Goal: Information Seeking & Learning: Learn about a topic

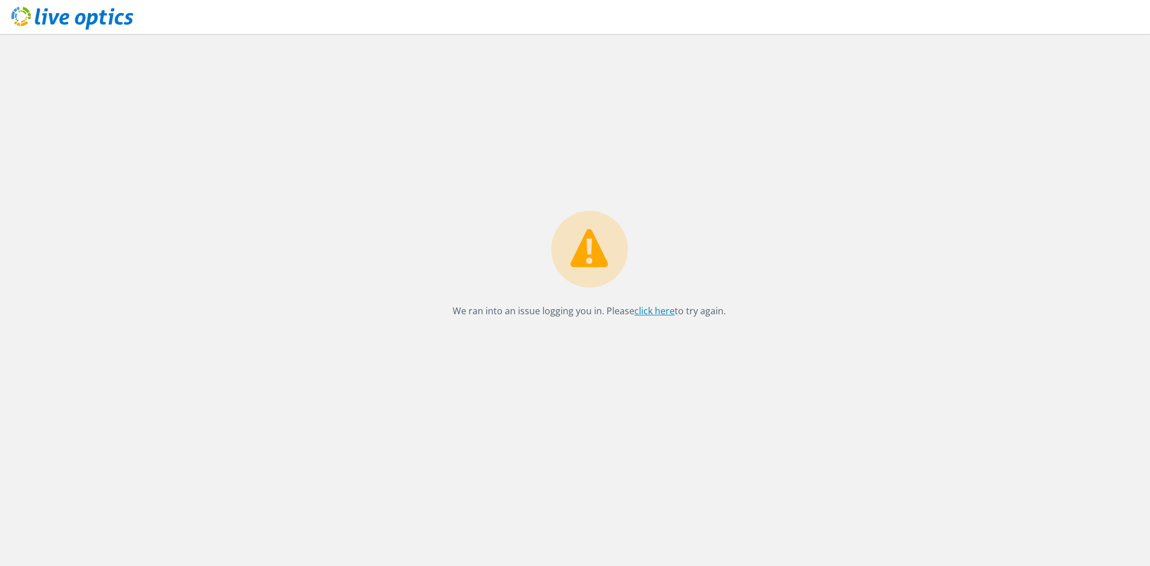
click at [656, 310] on link "click here" at bounding box center [654, 310] width 40 height 12
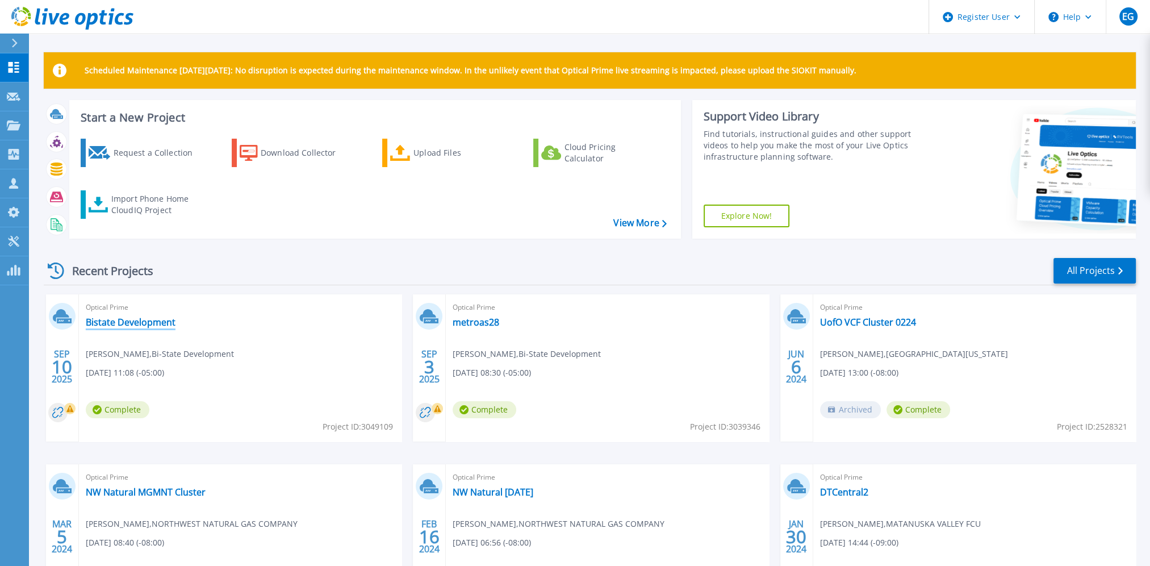
click at [113, 317] on link "Bistate Development" at bounding box center [131, 321] width 90 height 11
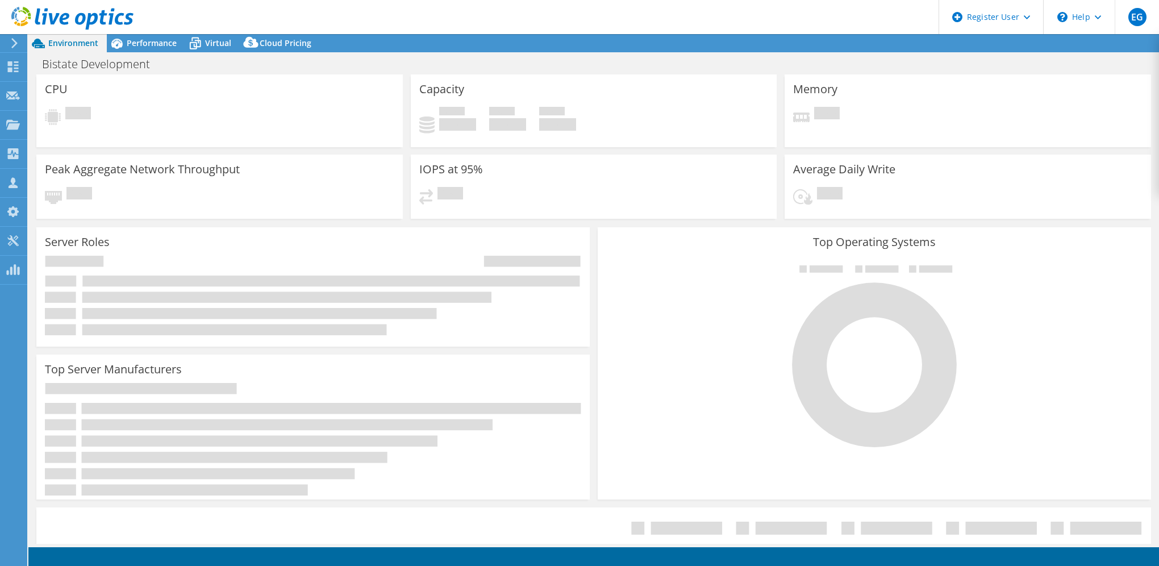
select select "USD"
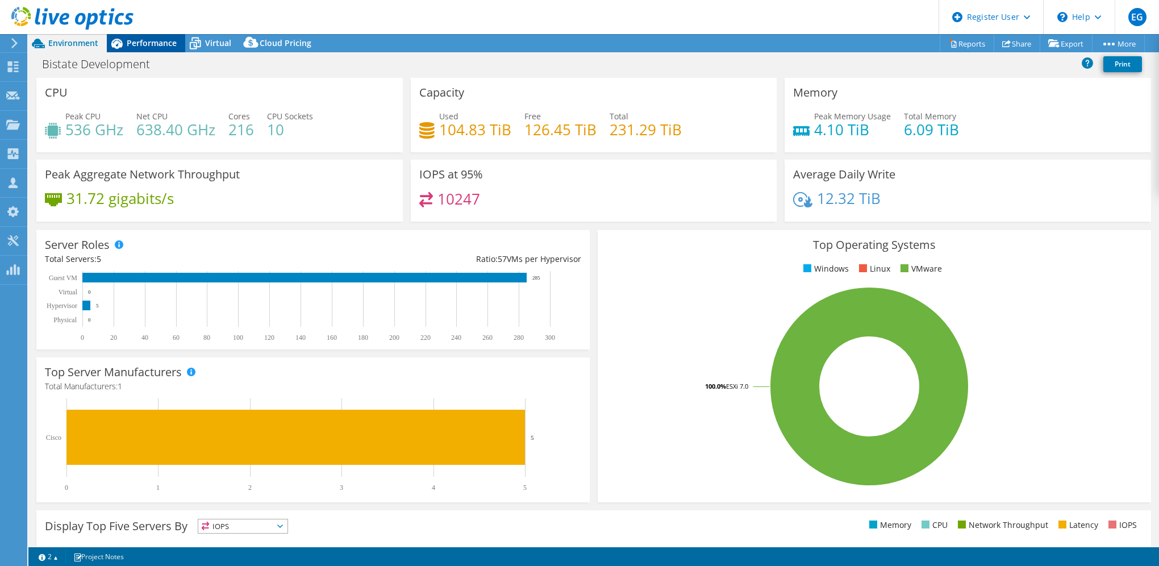
click at [139, 49] on div "Performance" at bounding box center [146, 43] width 78 height 18
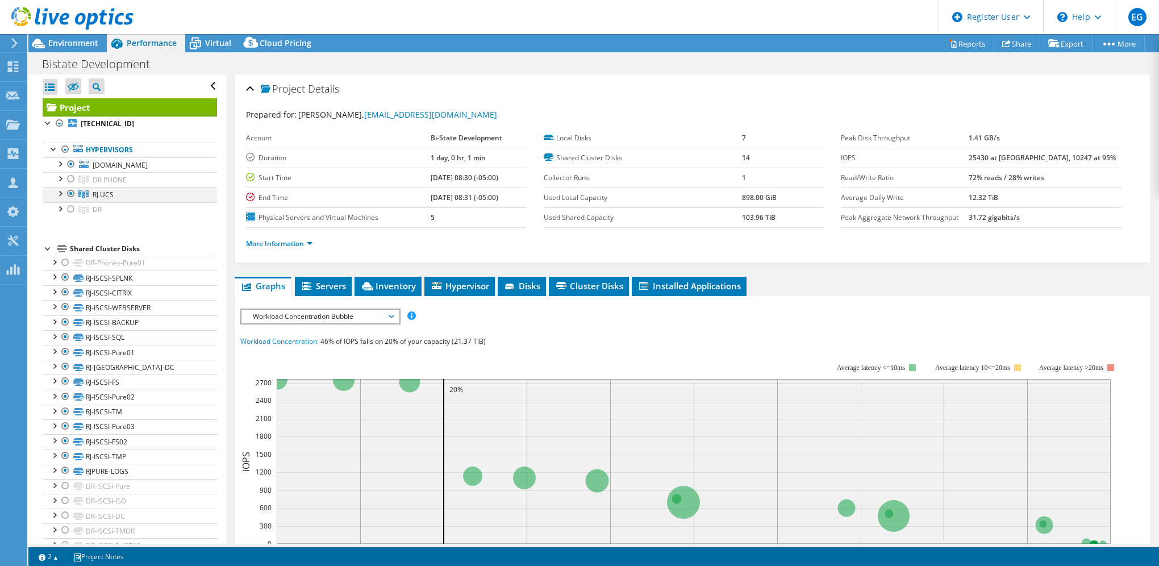
click at [57, 193] on div at bounding box center [59, 192] width 11 height 11
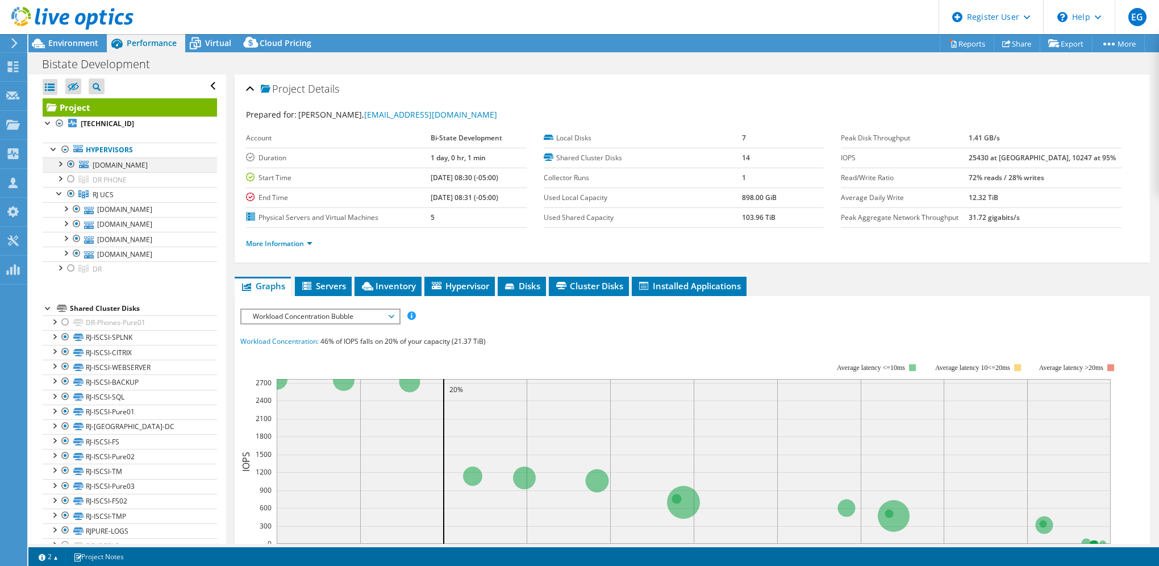
click at [62, 163] on div at bounding box center [59, 162] width 11 height 11
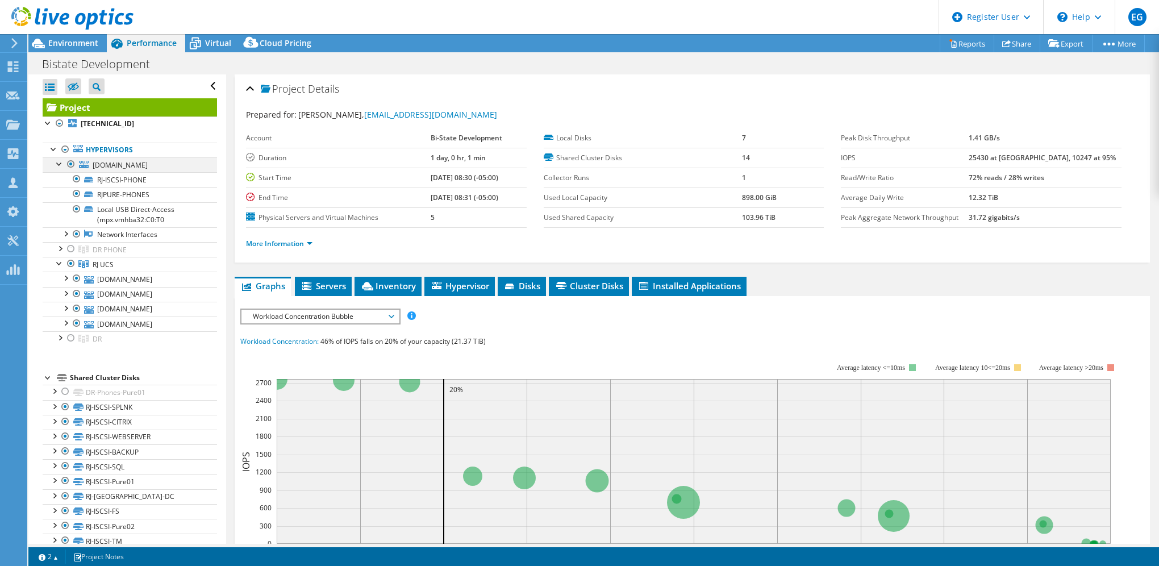
click at [56, 165] on div at bounding box center [59, 162] width 11 height 11
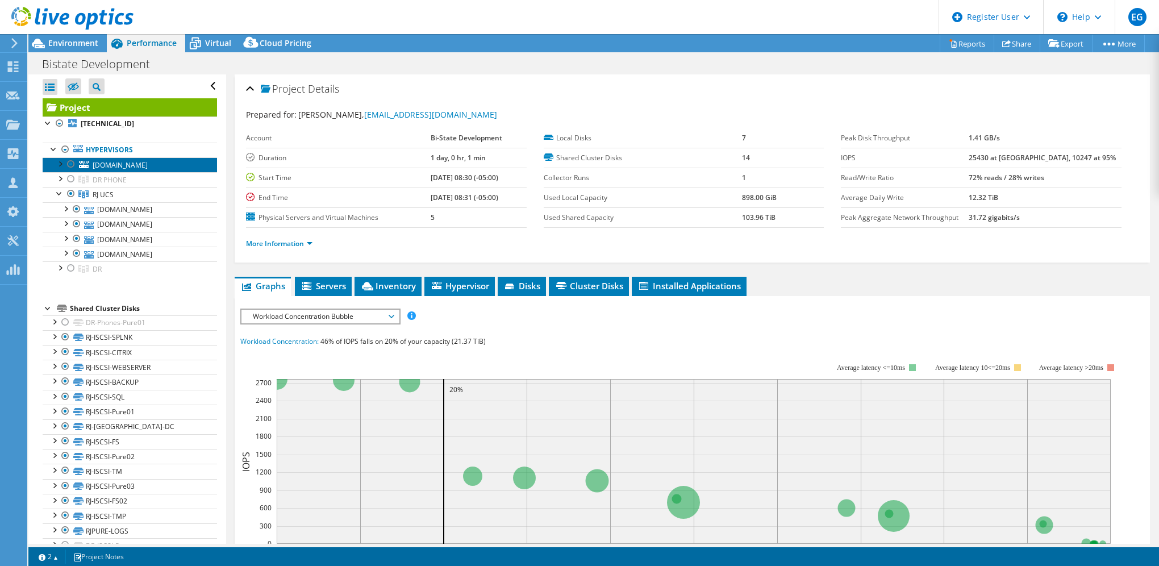
click at [139, 166] on span "[DOMAIN_NAME]" at bounding box center [120, 165] width 55 height 10
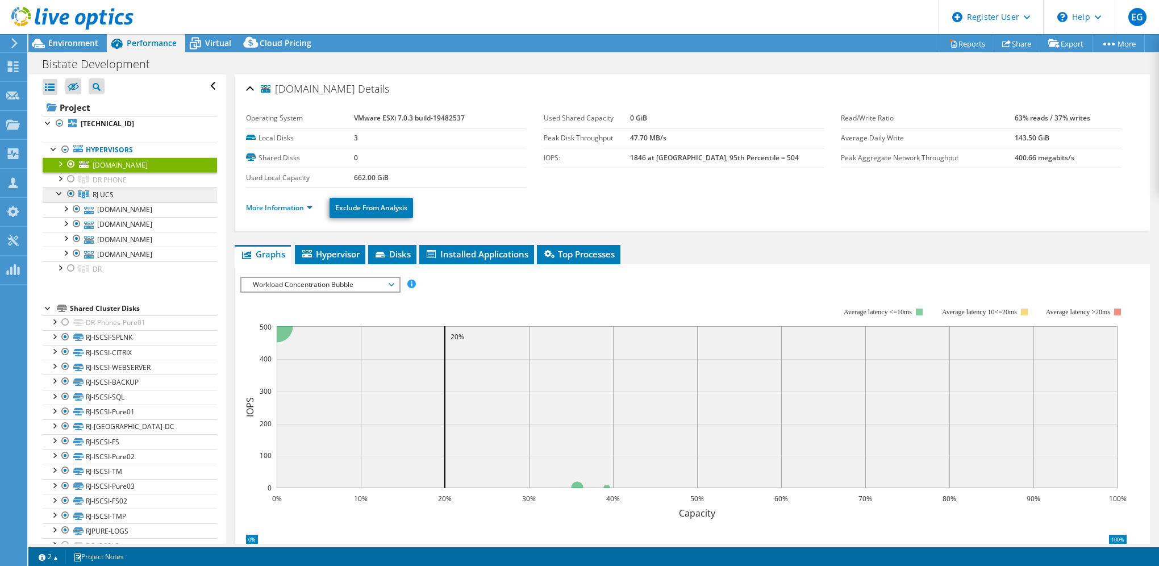
click at [120, 195] on link "RJ UCS" at bounding box center [130, 194] width 174 height 15
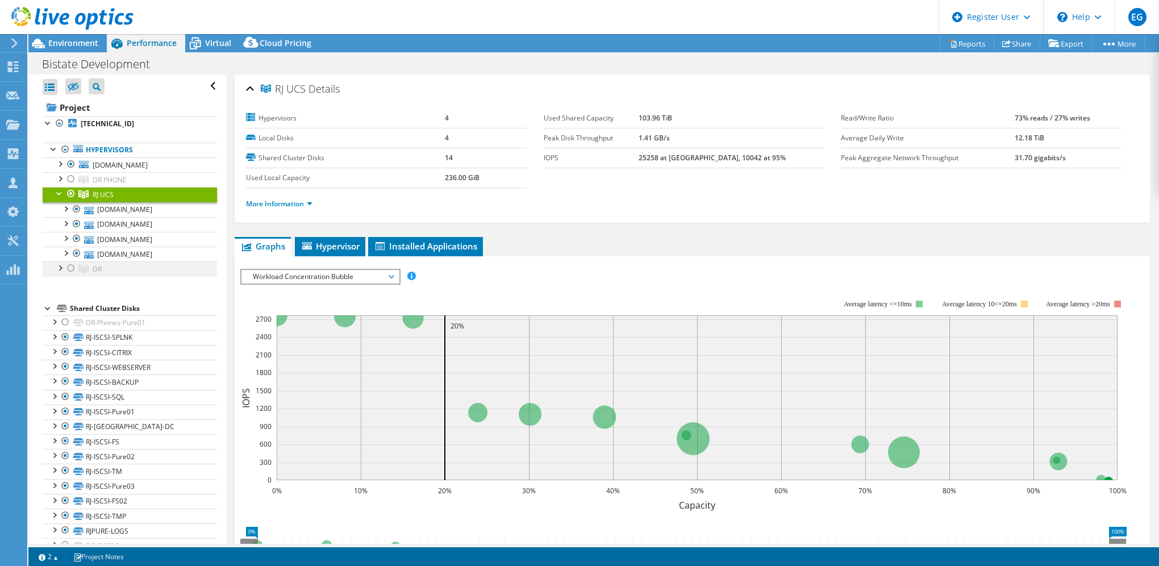
click at [59, 268] on div at bounding box center [59, 266] width 11 height 11
click at [59, 267] on div at bounding box center [59, 266] width 11 height 11
click at [60, 166] on div at bounding box center [59, 162] width 11 height 11
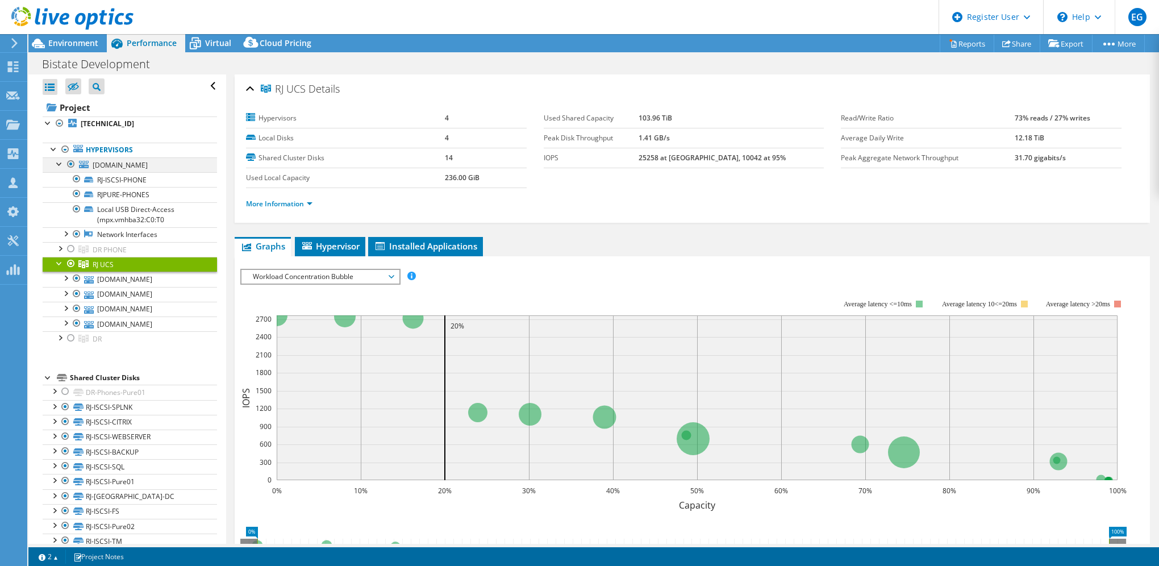
click at [61, 166] on div at bounding box center [59, 162] width 11 height 11
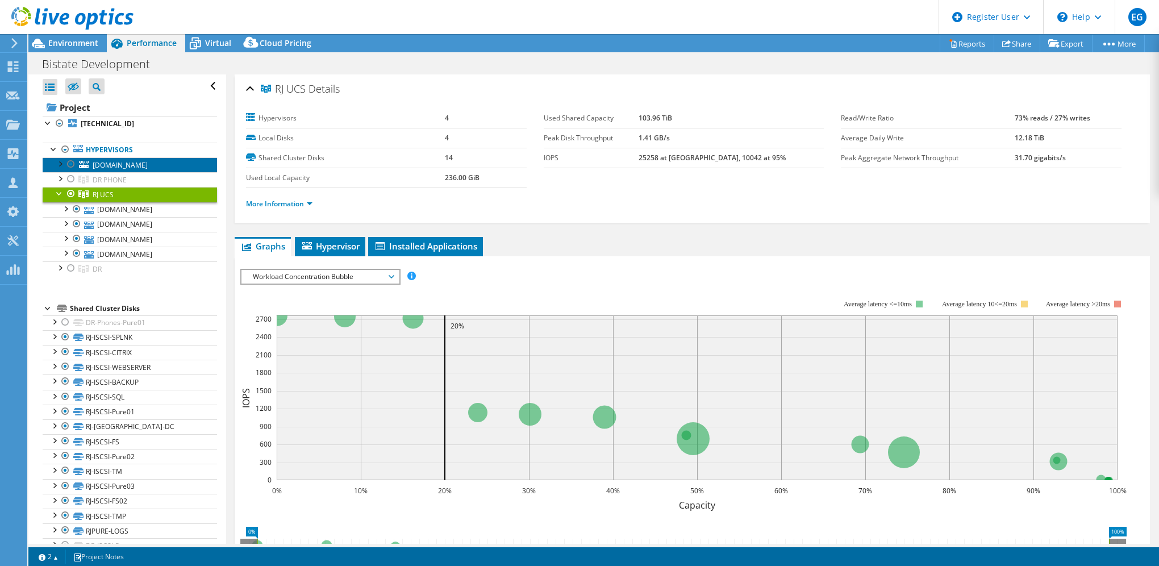
click at [107, 162] on span "[DOMAIN_NAME]" at bounding box center [120, 165] width 55 height 10
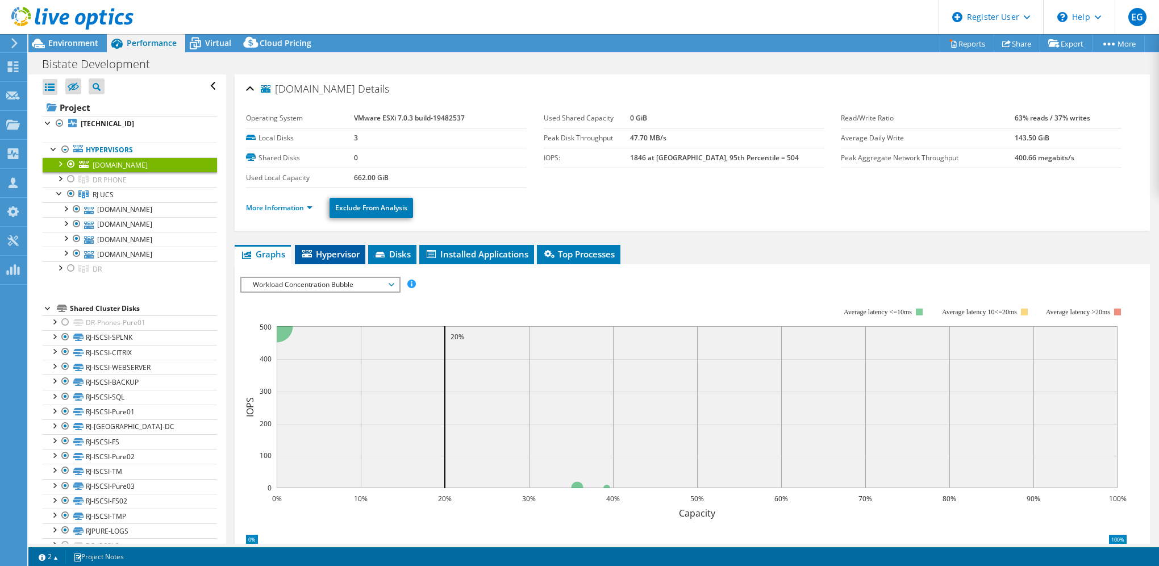
click at [339, 251] on span "Hypervisor" at bounding box center [329, 253] width 59 height 11
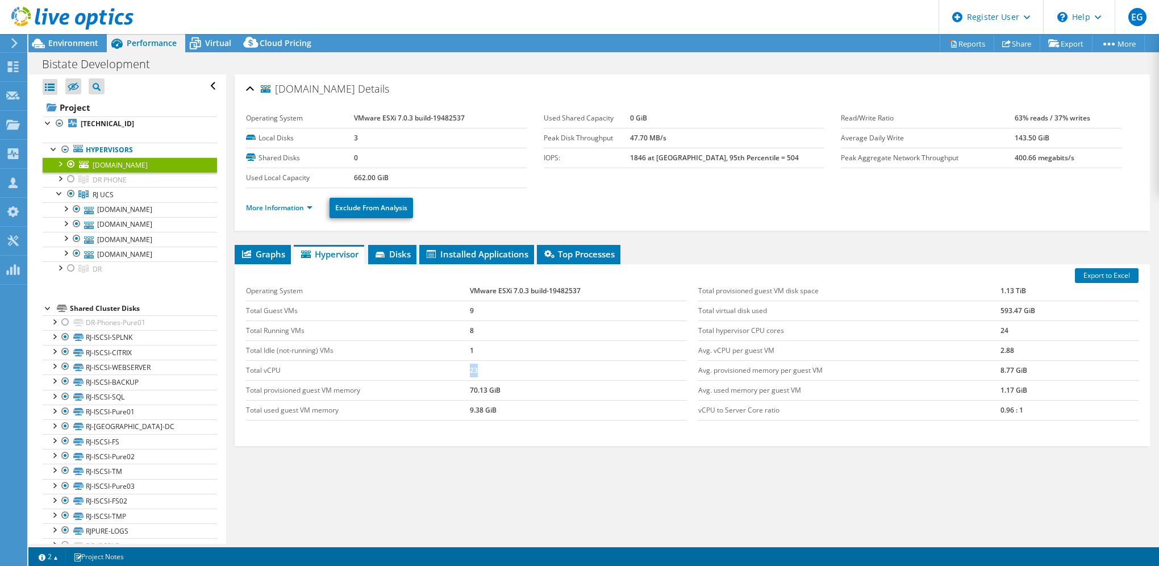
drag, startPoint x: 481, startPoint y: 368, endPoint x: 450, endPoint y: 370, distance: 31.3
click at [450, 370] on tr "Total vCPU 23" at bounding box center [466, 370] width 440 height 20
drag, startPoint x: 450, startPoint y: 370, endPoint x: 390, endPoint y: 319, distance: 78.9
click at [398, 323] on td "Total Running VMs" at bounding box center [358, 330] width 224 height 20
drag, startPoint x: 1006, startPoint y: 327, endPoint x: 977, endPoint y: 325, distance: 28.4
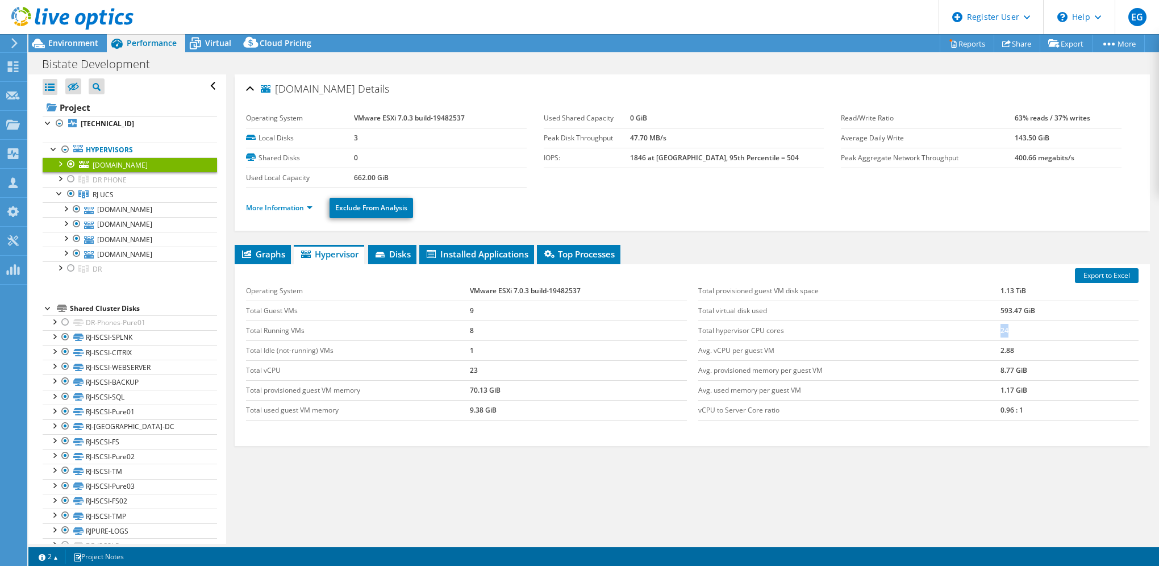
click at [977, 325] on tr "Total hypervisor CPU cores 24" at bounding box center [918, 330] width 440 height 20
drag, startPoint x: 977, startPoint y: 325, endPoint x: 995, endPoint y: 329, distance: 17.9
click at [1000, 329] on td "24" at bounding box center [1069, 330] width 138 height 20
click at [924, 391] on td "Avg. used memory per guest VM" at bounding box center [849, 390] width 302 height 20
click at [82, 42] on span "Environment" at bounding box center [73, 42] width 50 height 11
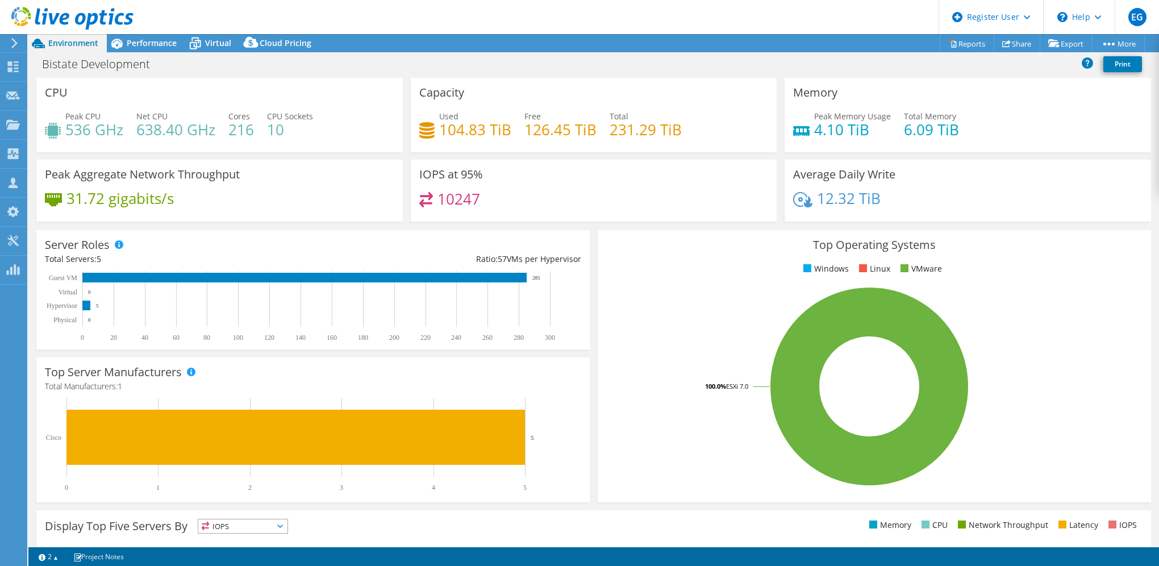
click at [118, 192] on h4 "31.72 gigabits/s" at bounding box center [119, 198] width 107 height 12
click at [98, 132] on h4 "536 GHz" at bounding box center [94, 129] width 58 height 12
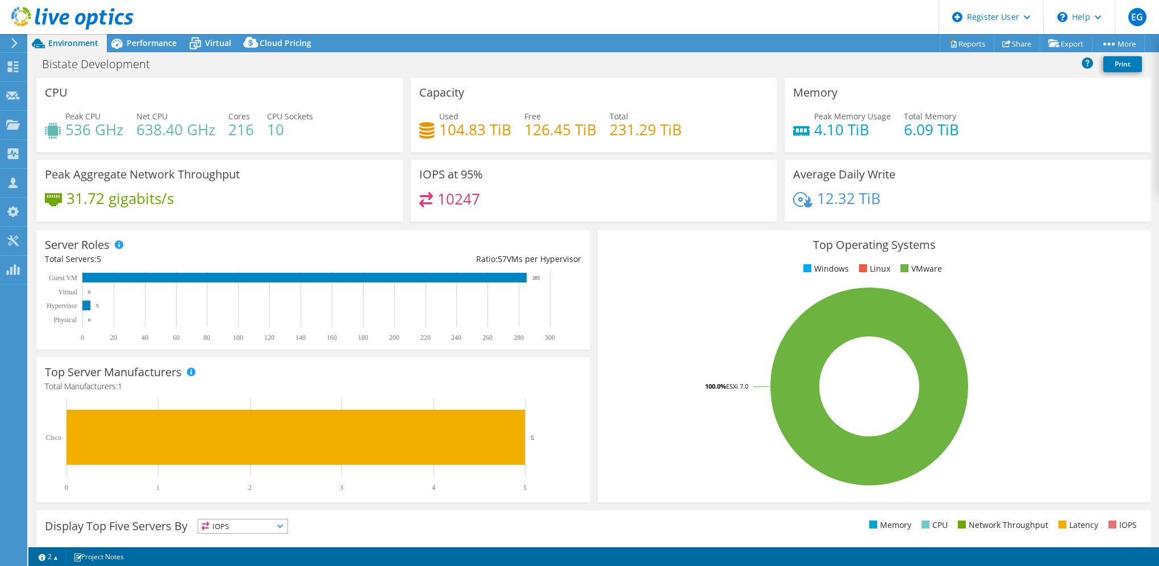
click at [154, 136] on h4 "638.40 GHz" at bounding box center [175, 129] width 79 height 12
click at [152, 135] on h4 "638.40 GHz" at bounding box center [175, 129] width 79 height 12
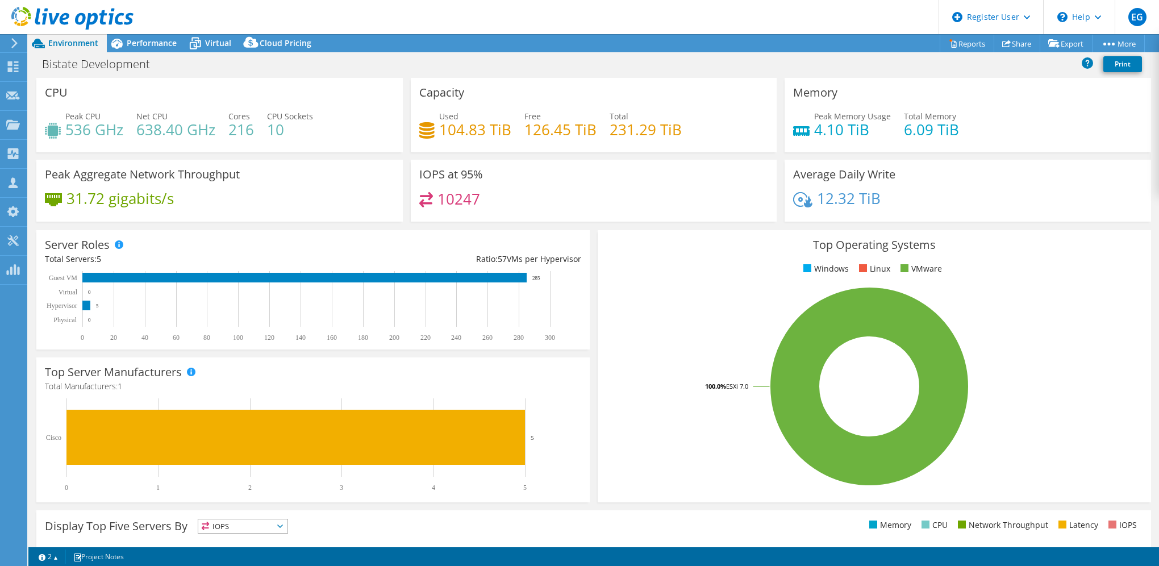
click at [104, 128] on h4 "536 GHz" at bounding box center [94, 129] width 58 height 12
drag, startPoint x: 104, startPoint y: 128, endPoint x: 86, endPoint y: 126, distance: 18.9
click at [86, 126] on h4 "536 GHz" at bounding box center [94, 129] width 58 height 12
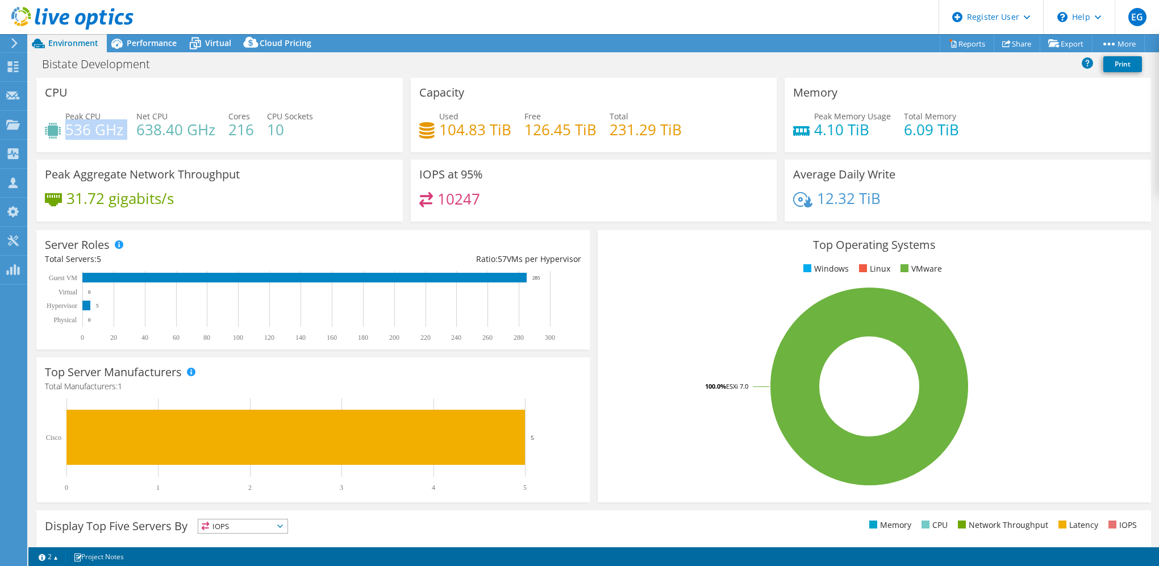
click at [86, 126] on h4 "536 GHz" at bounding box center [94, 129] width 58 height 12
click at [83, 128] on h4 "536 GHz" at bounding box center [94, 129] width 58 height 12
click at [80, 131] on h4 "536 GHz" at bounding box center [94, 129] width 58 height 12
click at [153, 45] on span "Performance" at bounding box center [152, 42] width 50 height 11
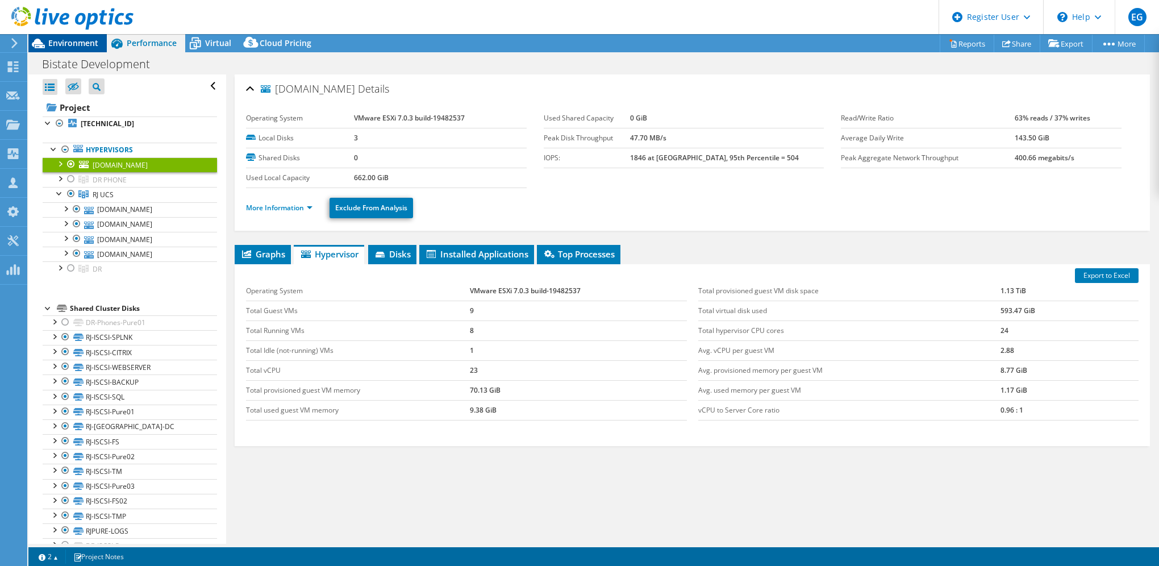
click at [77, 48] on span "Environment" at bounding box center [73, 42] width 50 height 11
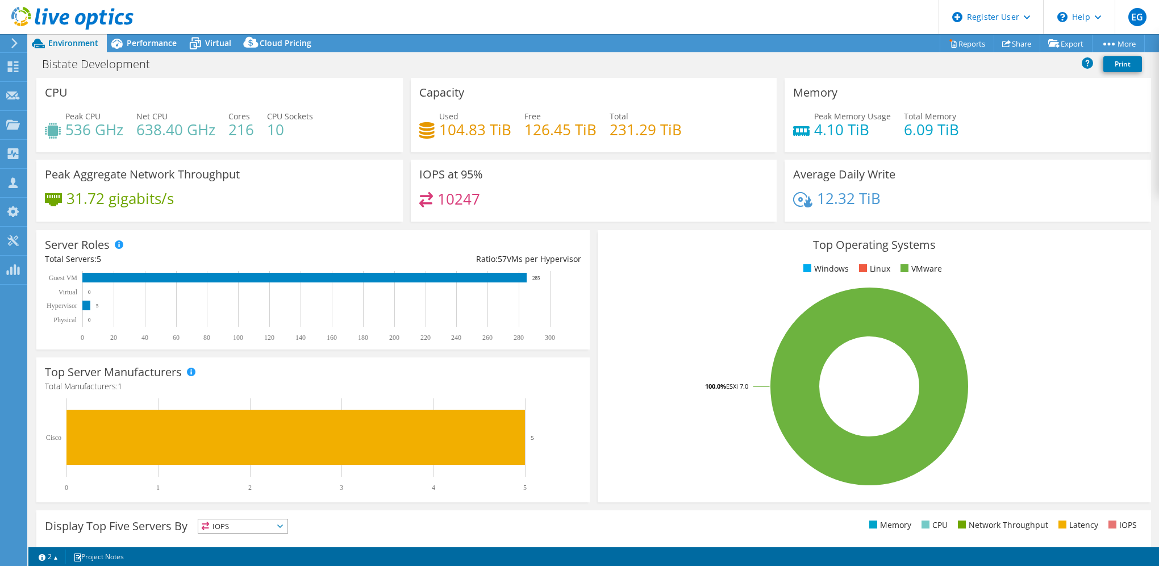
click at [76, 136] on h4 "536 GHz" at bounding box center [94, 129] width 58 height 12
click at [97, 123] on h4 "536 GHz" at bounding box center [94, 129] width 58 height 12
click at [76, 129] on h4 "536 GHz" at bounding box center [94, 129] width 58 height 12
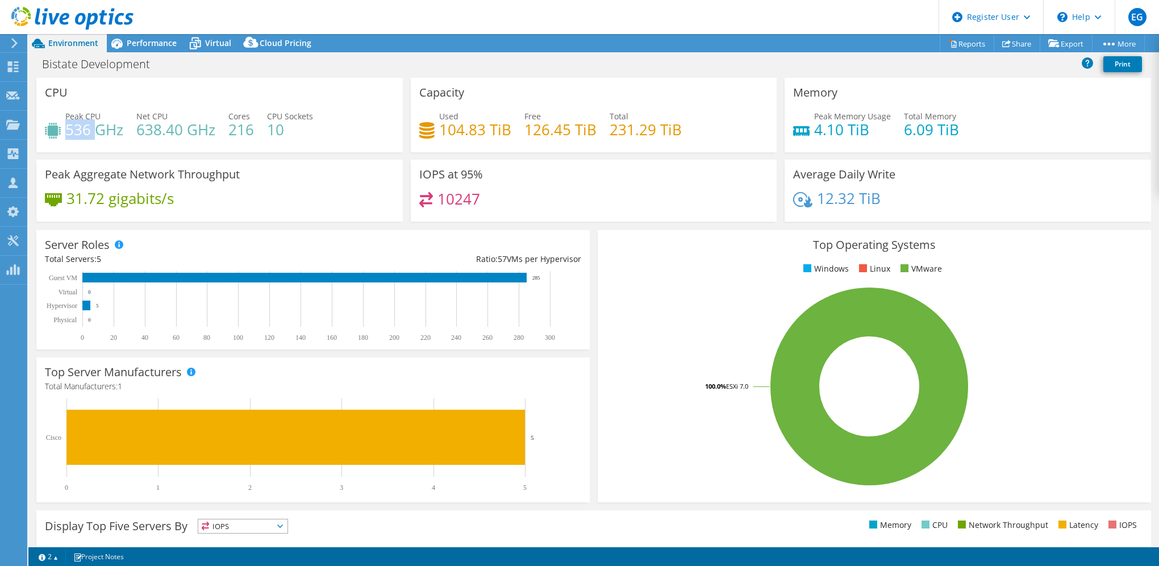
click at [76, 129] on h4 "536 GHz" at bounding box center [94, 129] width 58 height 12
drag, startPoint x: 76, startPoint y: 129, endPoint x: 120, endPoint y: 129, distance: 44.3
click at [120, 129] on h4 "536 GHz" at bounding box center [94, 129] width 58 height 12
click at [86, 132] on h4 "536 GHz" at bounding box center [94, 129] width 58 height 12
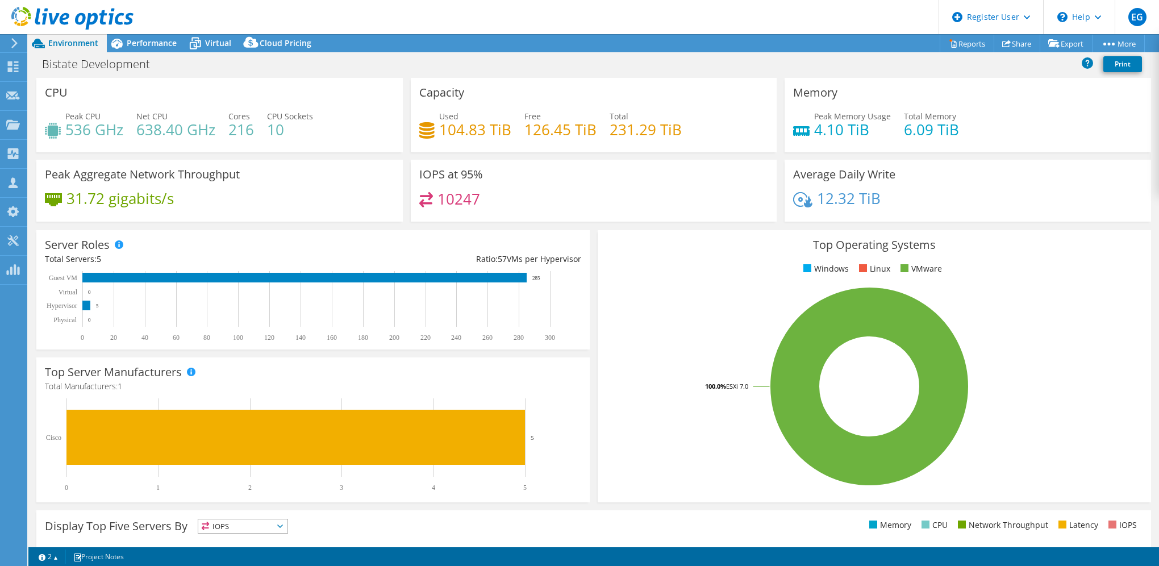
click at [86, 132] on h4 "536 GHz" at bounding box center [94, 129] width 58 height 12
drag, startPoint x: 86, startPoint y: 132, endPoint x: 147, endPoint y: 129, distance: 60.8
click at [145, 128] on h4 "638.40 GHz" at bounding box center [175, 129] width 79 height 12
drag, startPoint x: 137, startPoint y: 129, endPoint x: 213, endPoint y: 127, distance: 76.1
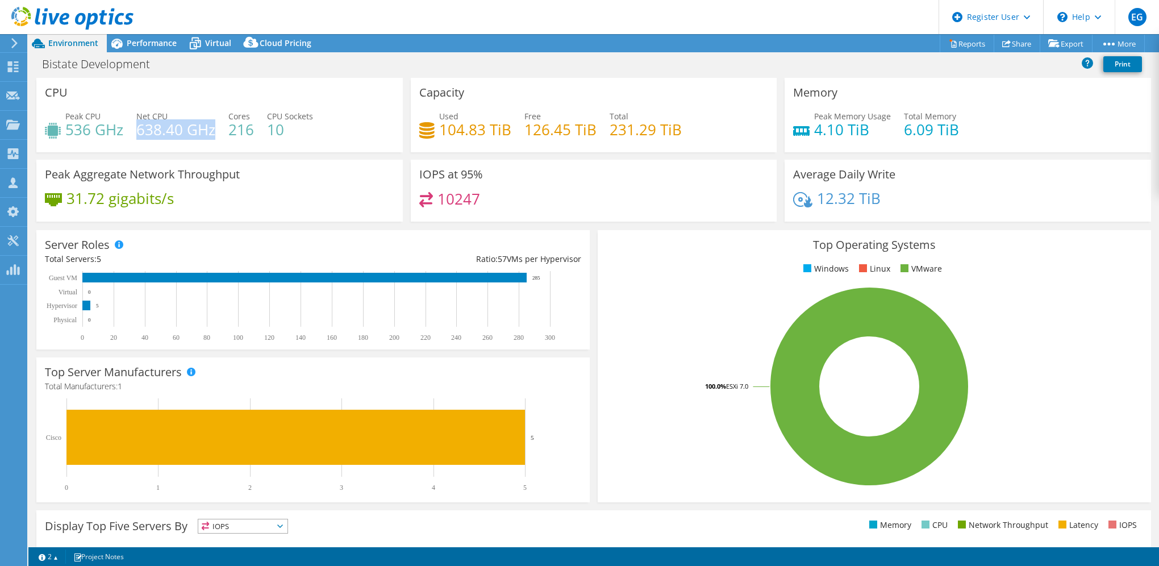
click at [213, 127] on h4 "638.40 GHz" at bounding box center [175, 129] width 79 height 12
drag, startPoint x: 213, startPoint y: 127, endPoint x: 181, endPoint y: 131, distance: 32.0
click at [159, 128] on h4 "638.40 GHz" at bounding box center [175, 129] width 79 height 12
click at [203, 132] on h4 "638.40 GHz" at bounding box center [175, 129] width 79 height 12
drag, startPoint x: 211, startPoint y: 131, endPoint x: 139, endPoint y: 130, distance: 71.6
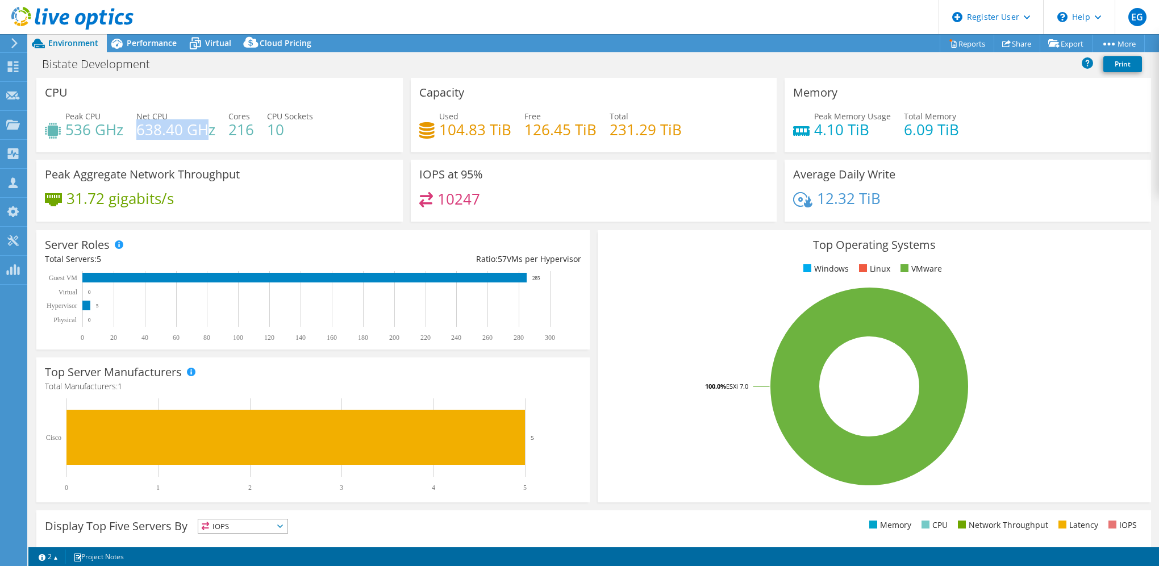
click at [139, 130] on h4 "638.40 GHz" at bounding box center [175, 129] width 79 height 12
drag, startPoint x: 139, startPoint y: 130, endPoint x: 200, endPoint y: 130, distance: 60.8
click at [198, 130] on h4 "638.40 GHz" at bounding box center [175, 129] width 79 height 12
click at [216, 128] on div "Peak CPU 536 GHz Net CPU 638.40 GHz Cores 216 CPU Sockets 10" at bounding box center [219, 128] width 349 height 37
drag, startPoint x: 216, startPoint y: 128, endPoint x: 129, endPoint y: 128, distance: 86.3
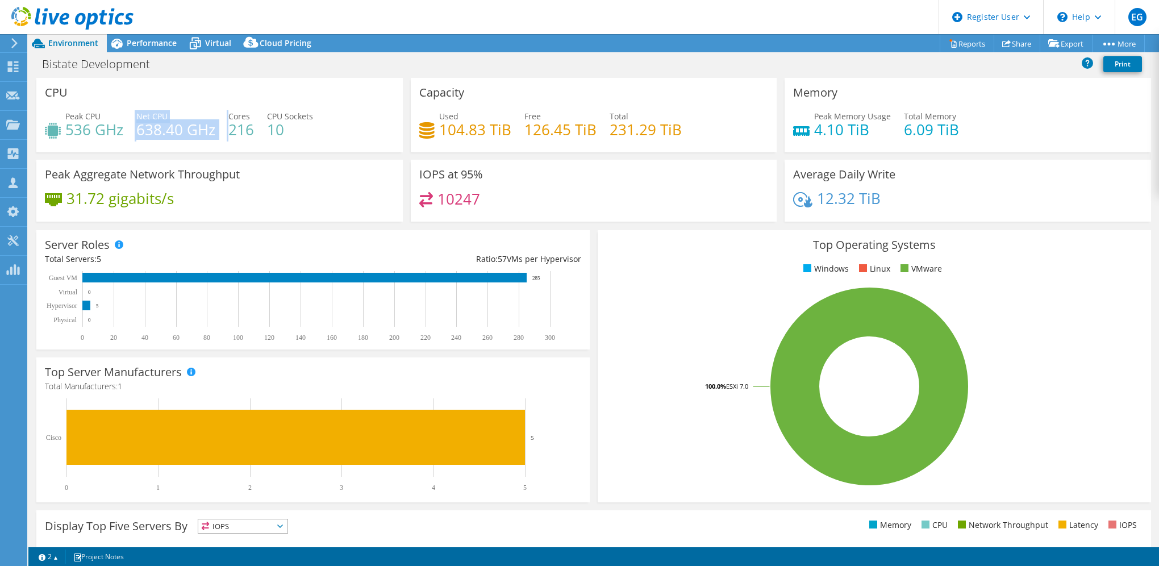
click at [129, 128] on div "Peak CPU 536 GHz Net CPU 638.40 GHz Cores 216 CPU Sockets 10" at bounding box center [219, 128] width 349 height 37
drag, startPoint x: 129, startPoint y: 128, endPoint x: 148, endPoint y: 128, distance: 18.2
click at [150, 128] on h4 "638.40 GHz" at bounding box center [175, 129] width 79 height 12
click at [135, 127] on div "Peak CPU 536 GHz Net CPU 638.40 GHz Cores 216 CPU Sockets 10" at bounding box center [219, 128] width 349 height 37
drag, startPoint x: 138, startPoint y: 127, endPoint x: 213, endPoint y: 129, distance: 75.0
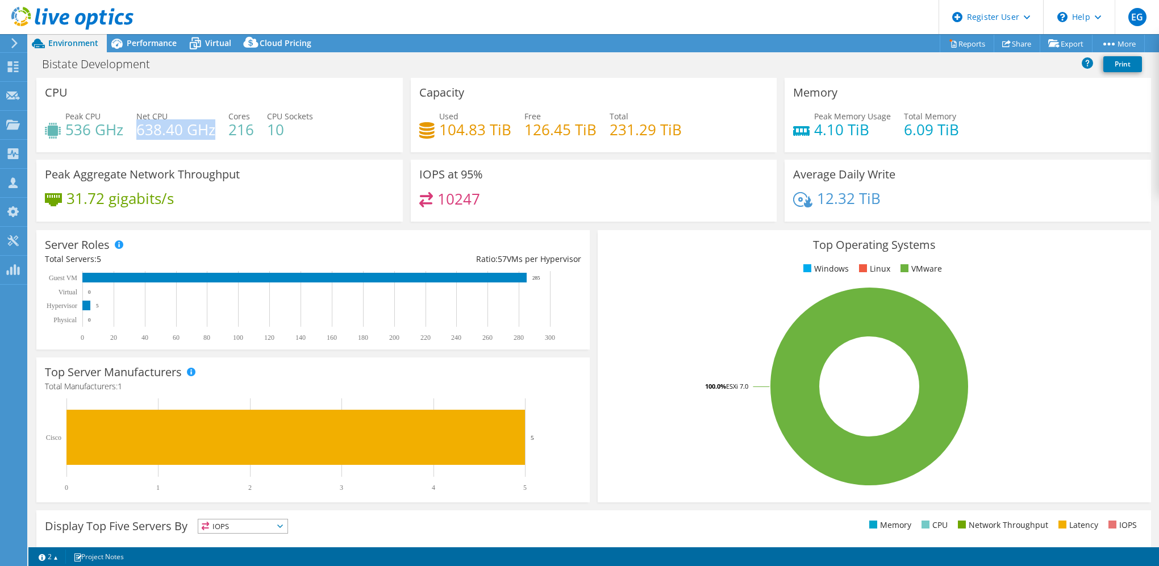
click at [213, 129] on h4 "638.40 GHz" at bounding box center [175, 129] width 79 height 12
drag, startPoint x: 213, startPoint y: 129, endPoint x: 198, endPoint y: 136, distance: 16.8
click at [198, 136] on h4 "638.40 GHz" at bounding box center [175, 129] width 79 height 12
click at [207, 134] on h4 "638.40 GHz" at bounding box center [175, 129] width 79 height 12
click at [148, 48] on span "Performance" at bounding box center [152, 42] width 50 height 11
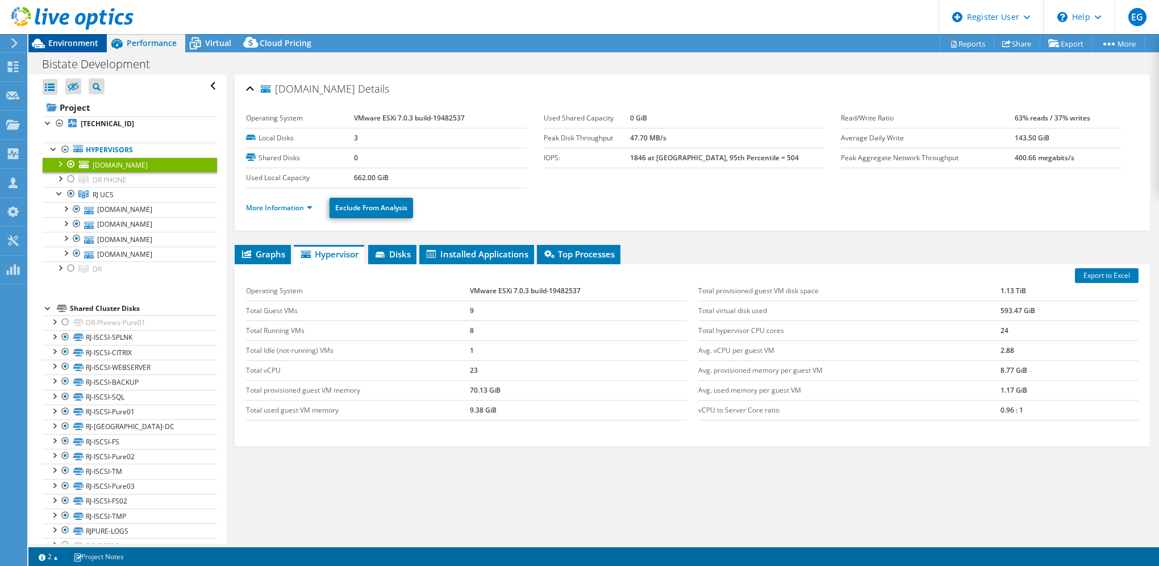
click at [74, 49] on div "Environment" at bounding box center [67, 43] width 78 height 18
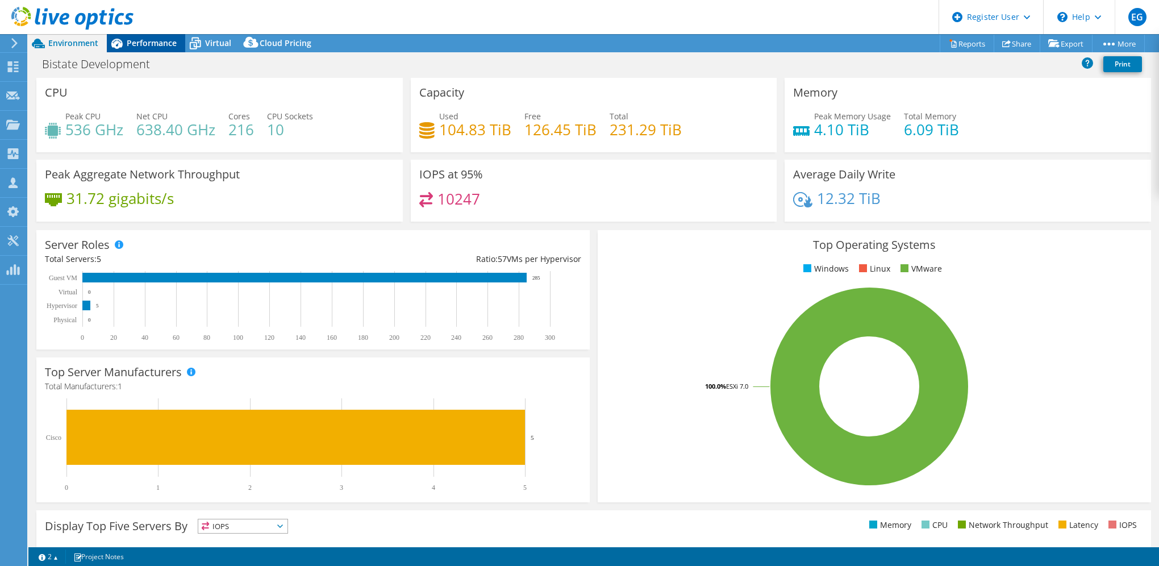
click at [145, 44] on span "Performance" at bounding box center [152, 42] width 50 height 11
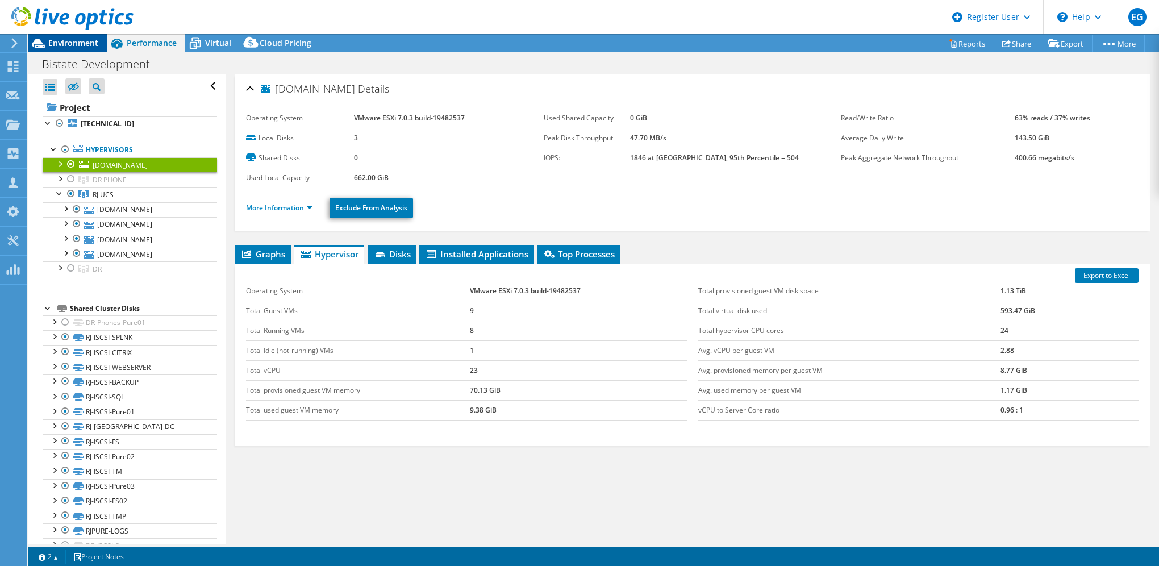
click at [62, 40] on span "Environment" at bounding box center [73, 42] width 50 height 11
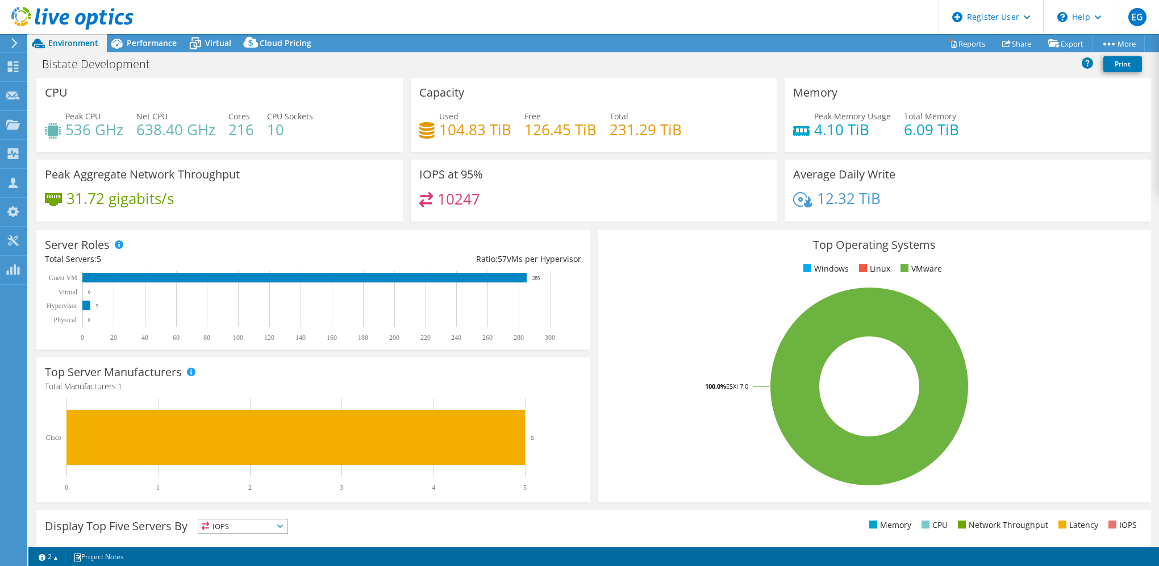
drag, startPoint x: 62, startPoint y: 40, endPoint x: 133, endPoint y: 134, distance: 118.0
click at [133, 137] on div "Peak CPU 536 GHz Net CPU 638.40 GHz Cores 216 CPU Sockets 10" at bounding box center [219, 128] width 349 height 37
drag, startPoint x: 136, startPoint y: 127, endPoint x: 212, endPoint y: 134, distance: 77.0
click at [212, 134] on h4 "638.40 GHz" at bounding box center [175, 129] width 79 height 12
drag, startPoint x: 212, startPoint y: 134, endPoint x: 96, endPoint y: 139, distance: 116.5
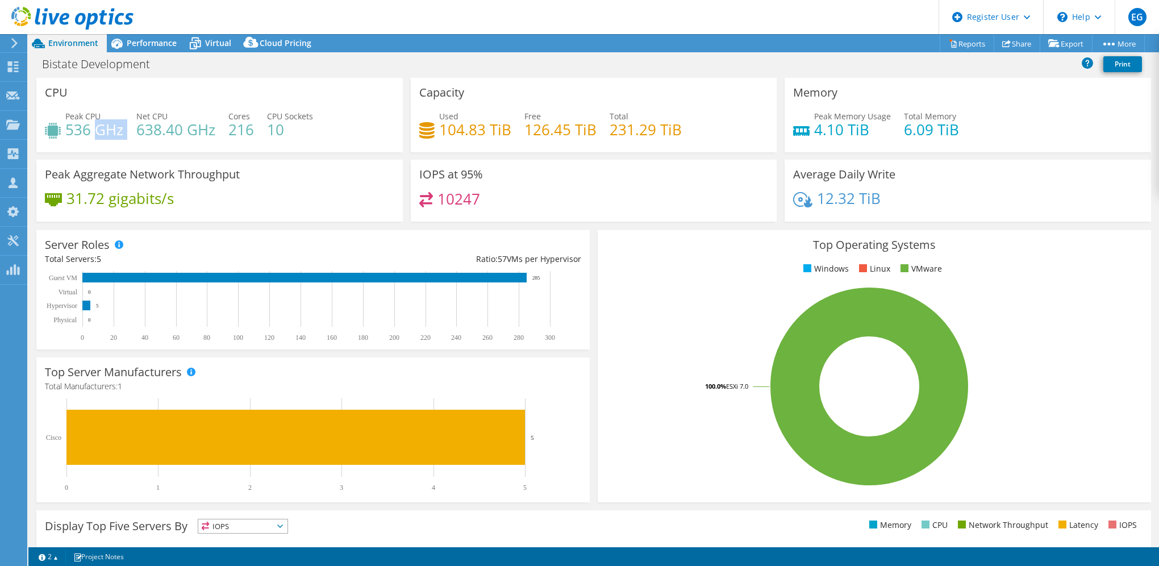
click at [96, 139] on div "Peak CPU 536 GHz Net CPU 638.40 GHz Cores 216 CPU Sockets 10" at bounding box center [219, 128] width 349 height 37
drag, startPoint x: 96, startPoint y: 139, endPoint x: 88, endPoint y: 134, distance: 9.5
click at [88, 134] on h4 "536 GHz" at bounding box center [94, 129] width 58 height 12
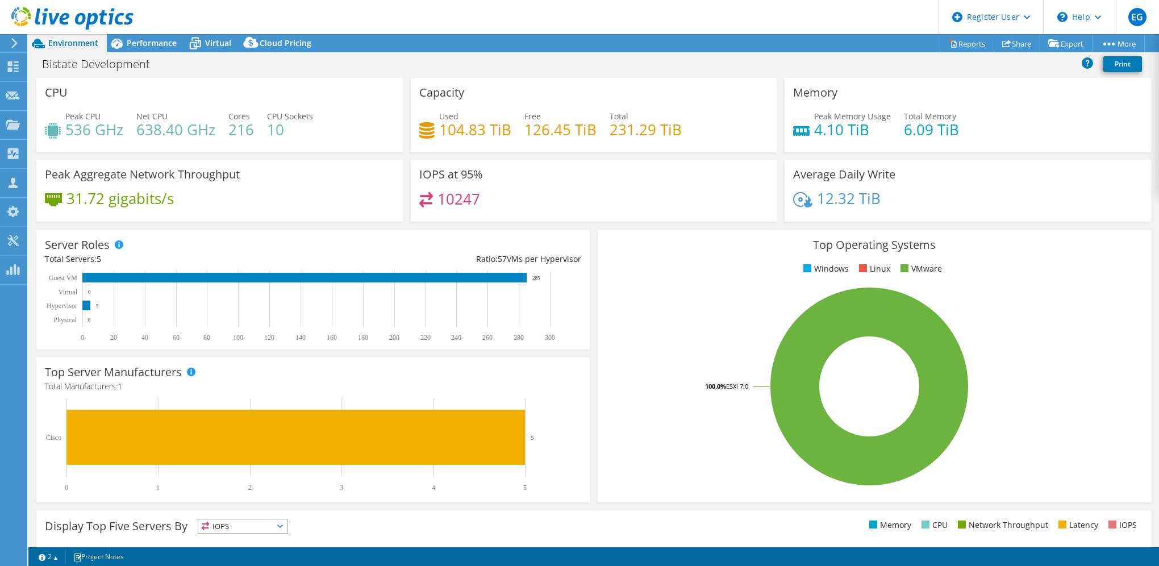
click at [157, 132] on h4 "638.40 GHz" at bounding box center [175, 129] width 79 height 12
click at [134, 36] on div "Performance" at bounding box center [146, 43] width 78 height 18
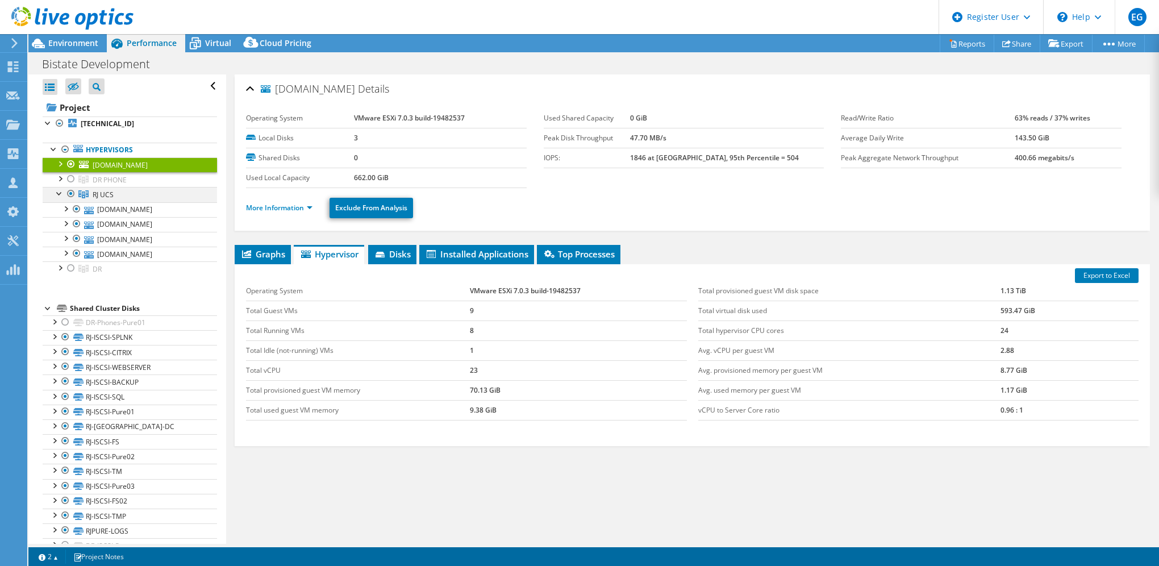
click at [70, 196] on div at bounding box center [70, 194] width 11 height 14
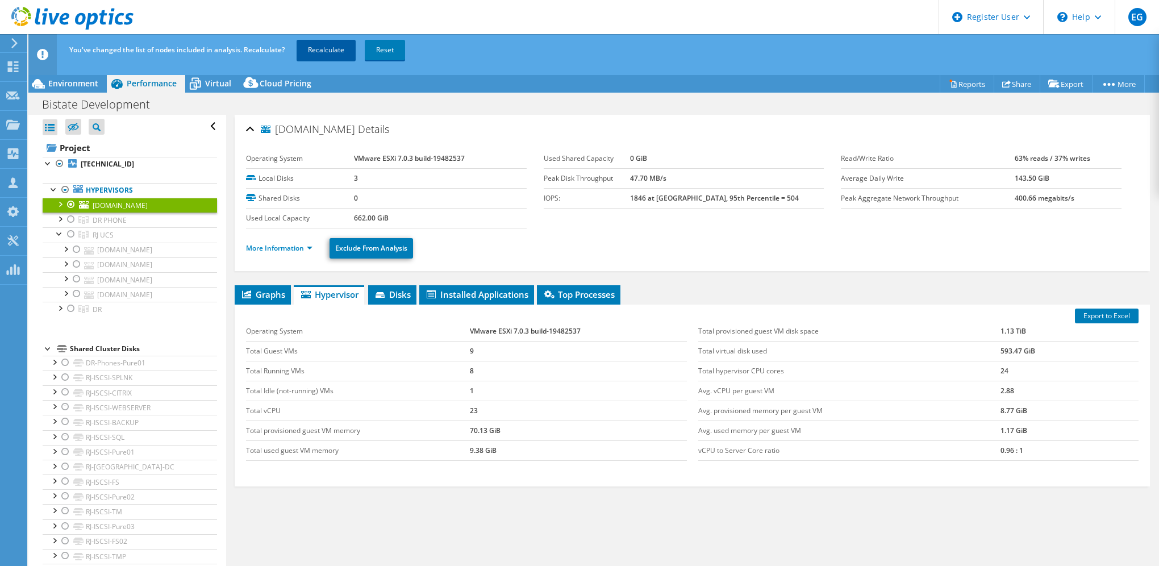
click at [305, 51] on link "Recalculate" at bounding box center [325, 50] width 59 height 20
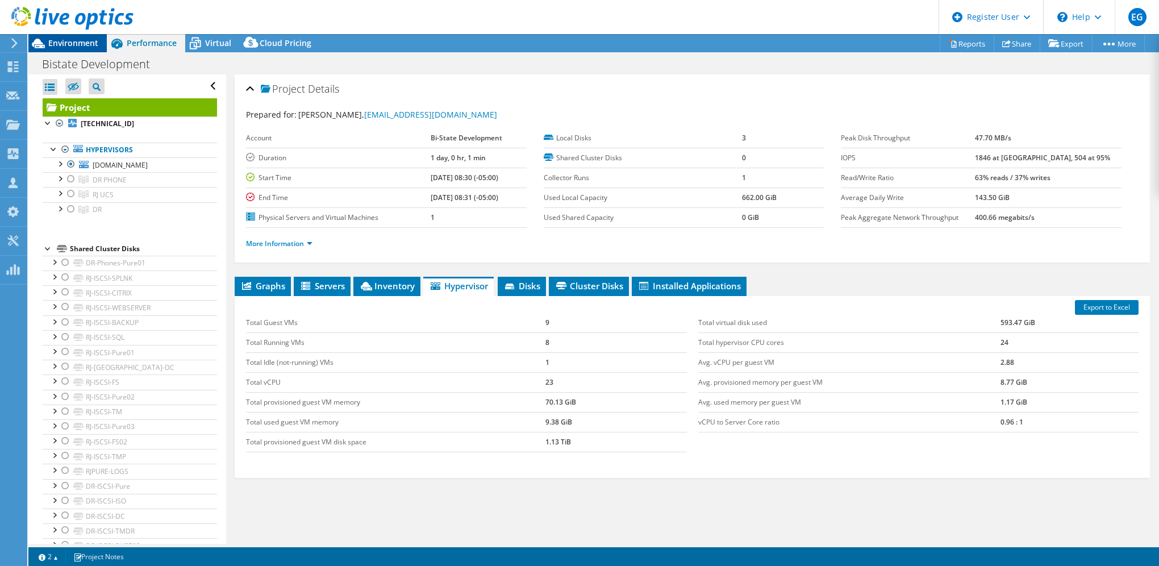
click at [66, 43] on span "Environment" at bounding box center [73, 42] width 50 height 11
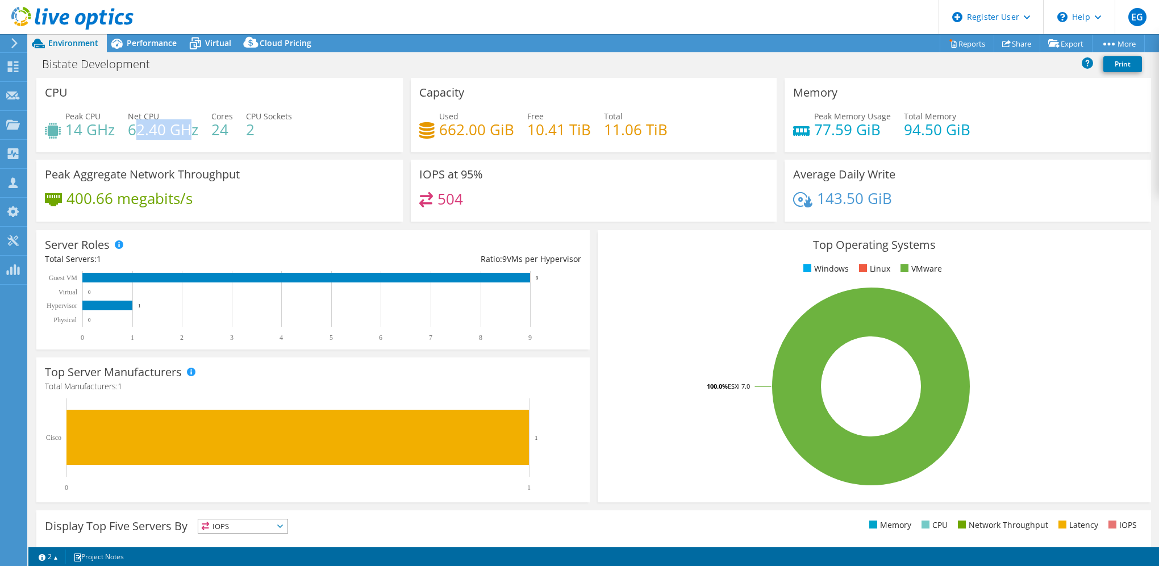
drag, startPoint x: 169, startPoint y: 128, endPoint x: 195, endPoint y: 128, distance: 26.1
click at [195, 128] on h4 "62.40 GHz" at bounding box center [163, 129] width 70 height 12
drag, startPoint x: 195, startPoint y: 128, endPoint x: 202, endPoint y: 130, distance: 7.6
click at [202, 130] on div "Peak CPU 14 GHz Net CPU 62.40 GHz Cores 24 CPU Sockets 2" at bounding box center [219, 128] width 349 height 37
drag, startPoint x: 198, startPoint y: 132, endPoint x: 127, endPoint y: 135, distance: 71.1
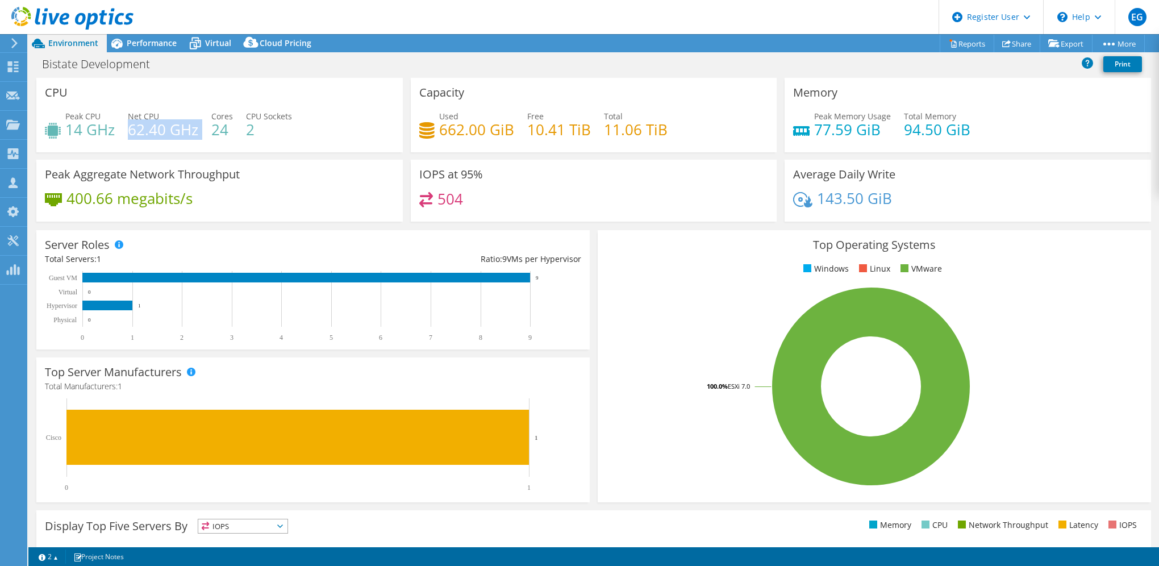
click at [129, 135] on div "Peak CPU 14 GHz Net CPU 62.40 GHz Cores 24 CPU Sockets 2" at bounding box center [219, 128] width 349 height 37
click at [104, 135] on h4 "14 GHz" at bounding box center [89, 129] width 49 height 12
click at [145, 48] on div "Performance" at bounding box center [146, 43] width 78 height 18
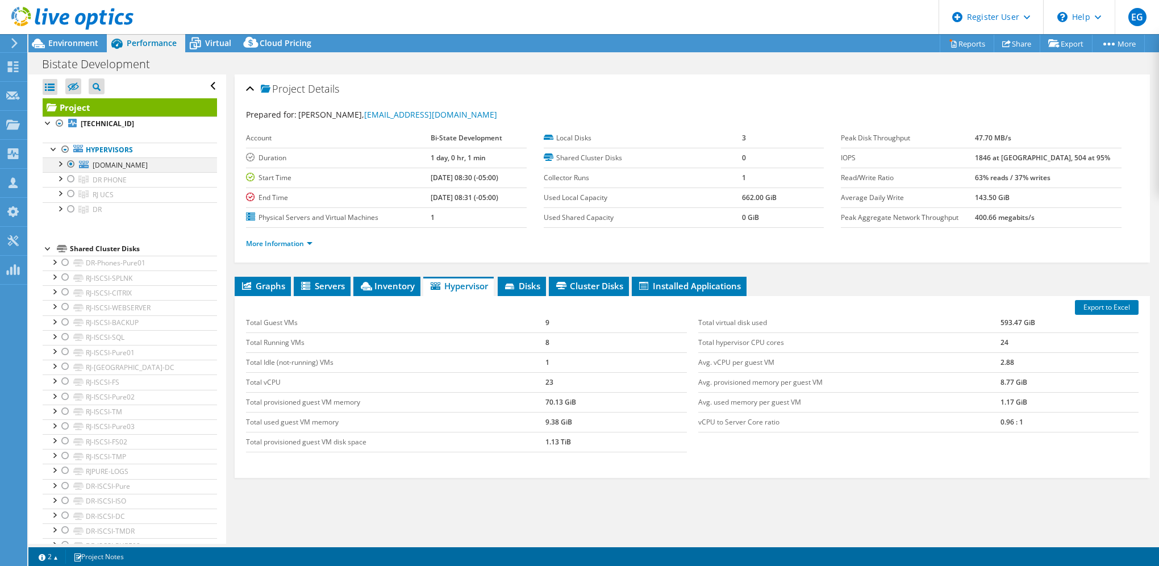
click at [71, 161] on div at bounding box center [70, 164] width 11 height 14
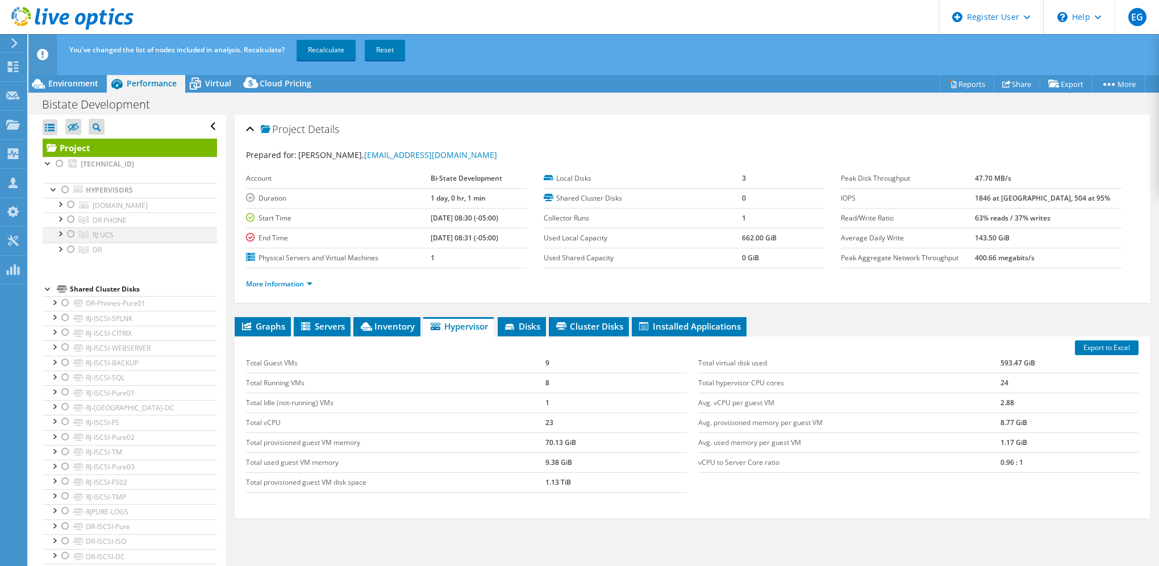
click at [72, 235] on div at bounding box center [70, 234] width 11 height 14
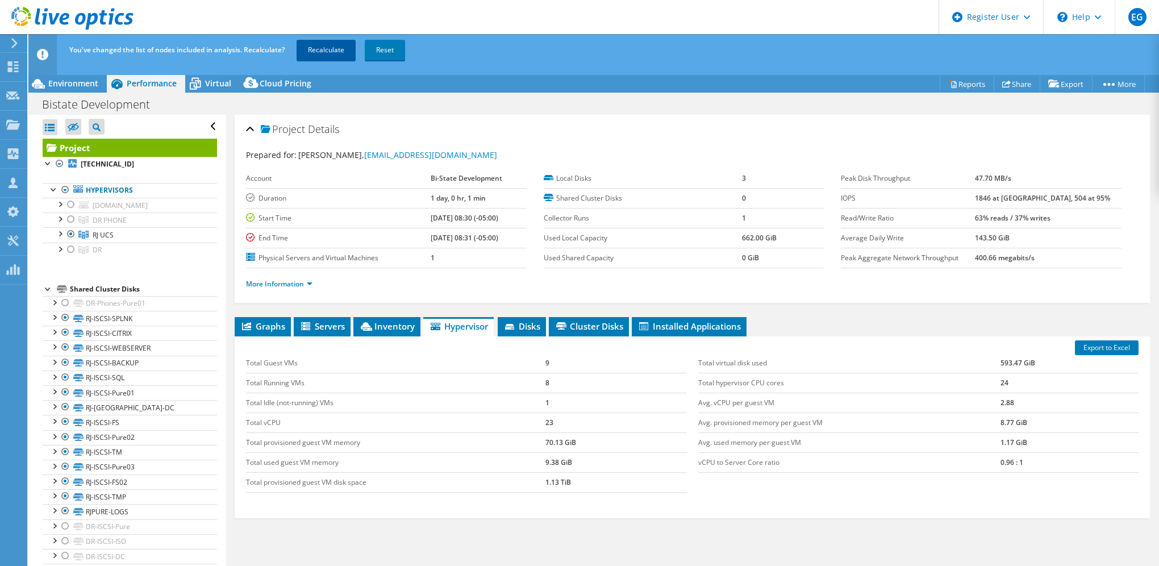
click at [321, 45] on link "Recalculate" at bounding box center [325, 50] width 59 height 20
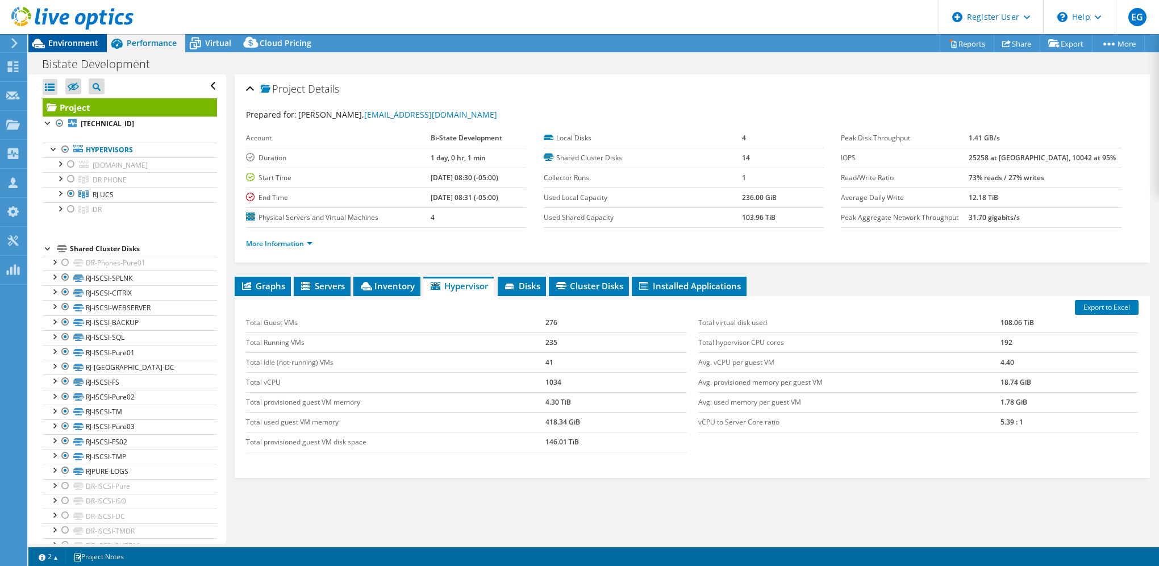
click at [56, 40] on span "Environment" at bounding box center [73, 42] width 50 height 11
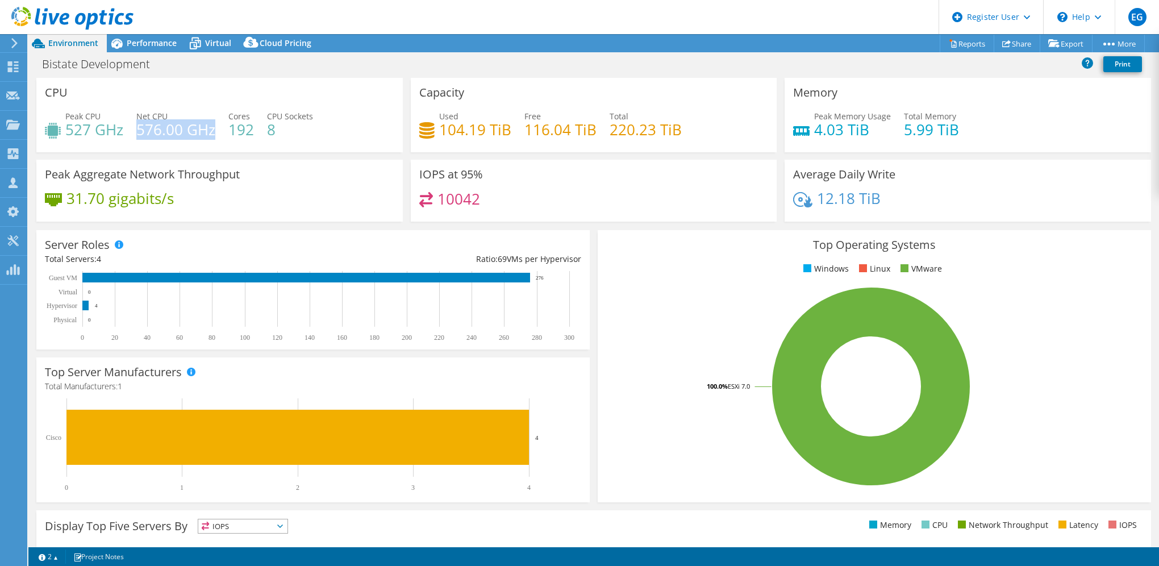
drag, startPoint x: 136, startPoint y: 127, endPoint x: 212, endPoint y: 133, distance: 76.4
click at [212, 133] on h4 "576.00 GHz" at bounding box center [175, 129] width 79 height 12
click at [139, 125] on h4 "576.00 GHz" at bounding box center [175, 129] width 79 height 12
drag, startPoint x: 141, startPoint y: 127, endPoint x: 217, endPoint y: 128, distance: 75.5
click at [217, 128] on div "Peak CPU 527 GHz Net CPU 576.00 GHz Cores 192 CPU Sockets 8" at bounding box center [219, 128] width 349 height 37
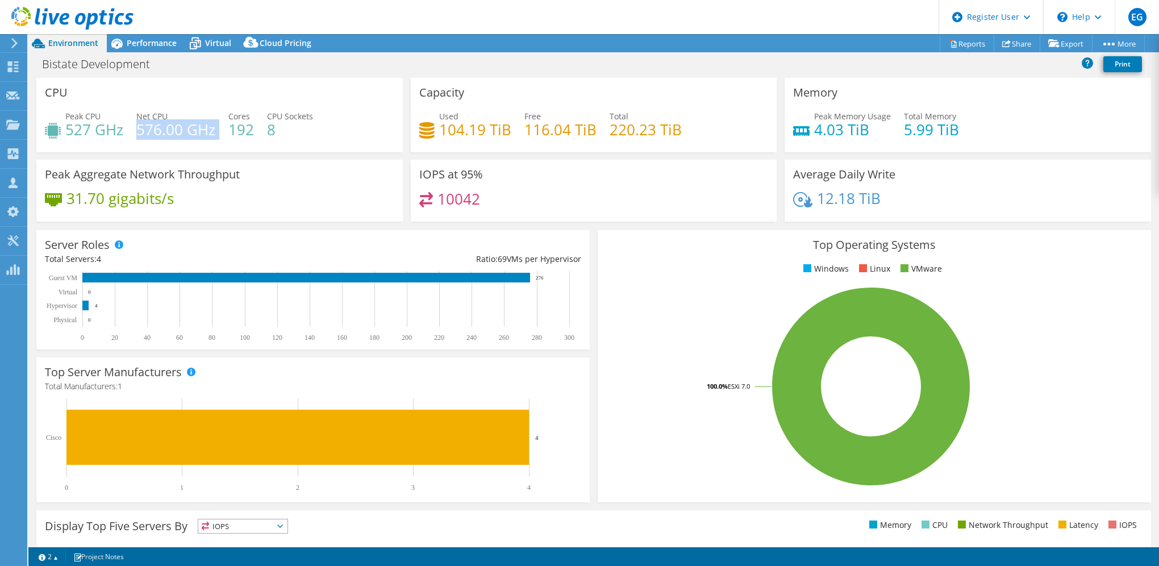
drag, startPoint x: 217, startPoint y: 128, endPoint x: 197, endPoint y: 132, distance: 20.3
copy div "576.00 GHz"
drag, startPoint x: 128, startPoint y: 131, endPoint x: 66, endPoint y: 127, distance: 62.0
click at [66, 127] on div "Peak CPU 527 GHz Net CPU 576.00 GHz Cores 192 CPU Sockets 8" at bounding box center [219, 128] width 349 height 37
drag, startPoint x: 66, startPoint y: 127, endPoint x: 89, endPoint y: 132, distance: 23.2
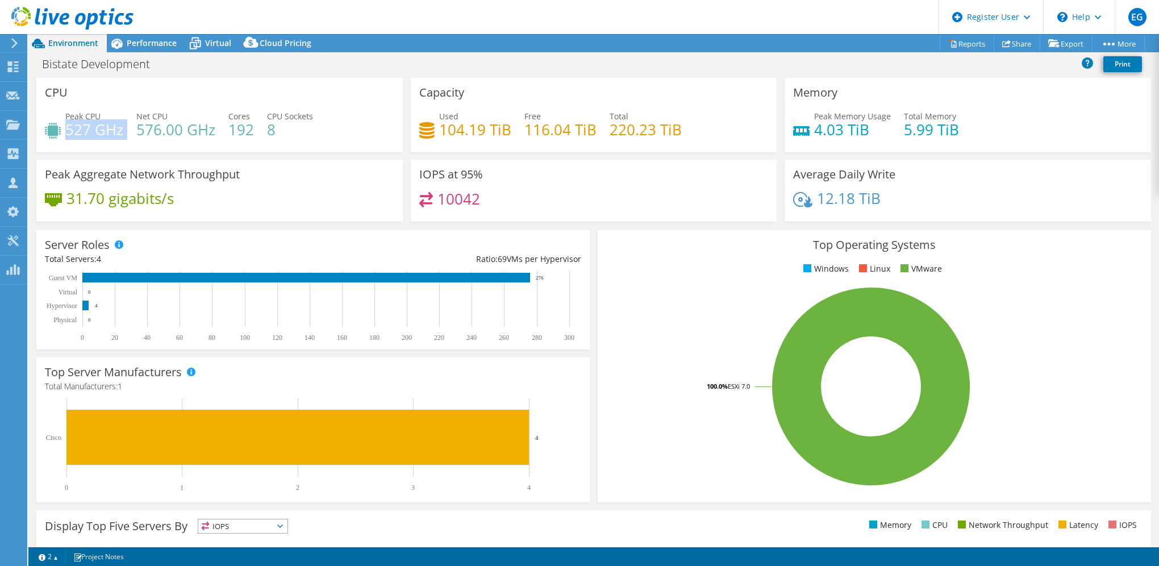
click at [89, 132] on h4 "527 GHz" at bounding box center [94, 129] width 58 height 12
drag, startPoint x: 123, startPoint y: 128, endPoint x: 66, endPoint y: 128, distance: 56.8
click at [66, 128] on div "Peak CPU 527 GHz Net CPU 576.00 GHz Cores 192 CPU Sockets 8" at bounding box center [219, 128] width 349 height 37
drag, startPoint x: 66, startPoint y: 128, endPoint x: 120, endPoint y: 136, distance: 54.0
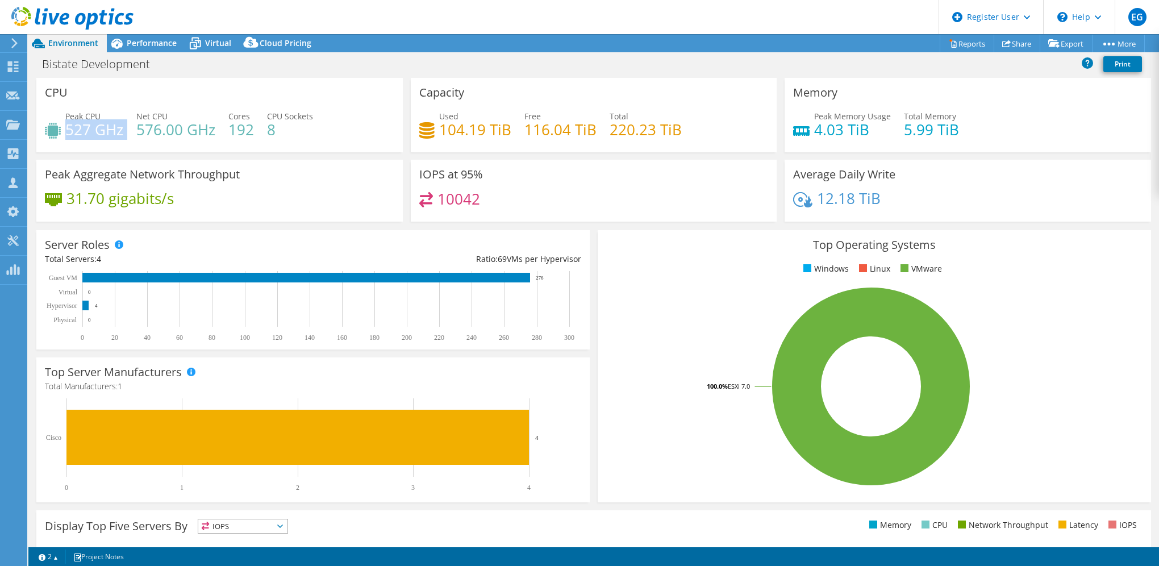
click at [120, 136] on h4 "527 GHz" at bounding box center [94, 129] width 58 height 12
drag, startPoint x: 120, startPoint y: 136, endPoint x: 111, endPoint y: 132, distance: 9.4
click at [111, 132] on h4 "527 GHz" at bounding box center [94, 129] width 58 height 12
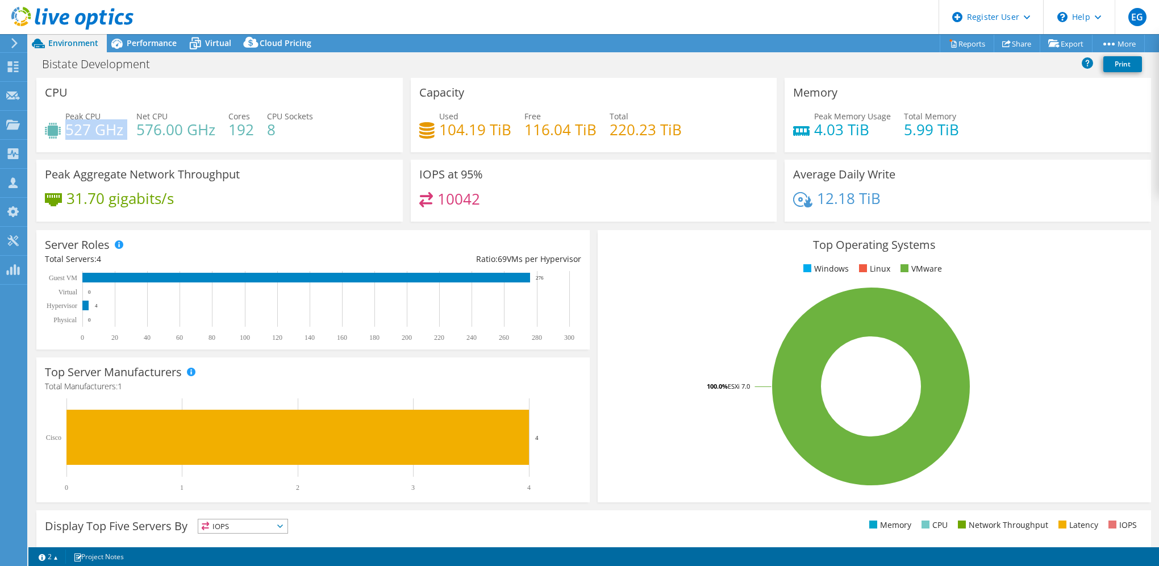
click at [111, 132] on h4 "527 GHz" at bounding box center [94, 129] width 58 height 12
drag, startPoint x: 111, startPoint y: 132, endPoint x: 64, endPoint y: 120, distance: 49.2
click at [64, 120] on div "Peak CPU 527 GHz Net CPU 576.00 GHz Cores 192 CPU Sockets 8" at bounding box center [219, 128] width 349 height 37
drag, startPoint x: 64, startPoint y: 120, endPoint x: 119, endPoint y: 132, distance: 56.9
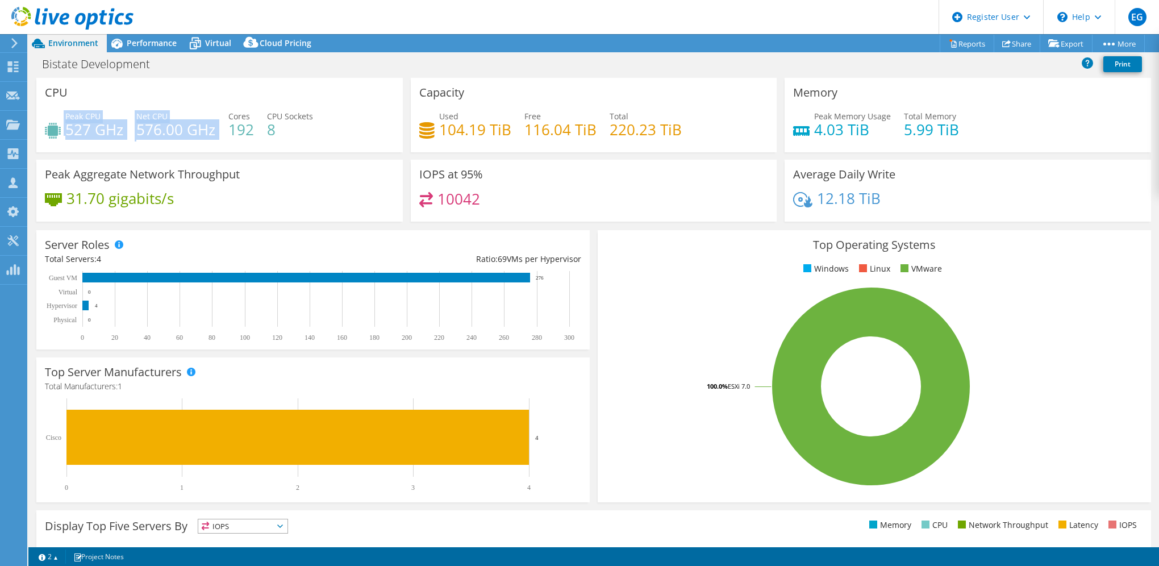
click at [123, 131] on div "Peak CPU 527 GHz Net CPU 576.00 GHz Cores 192 CPU Sockets 8" at bounding box center [219, 128] width 349 height 37
click at [140, 43] on span "Performance" at bounding box center [152, 42] width 50 height 11
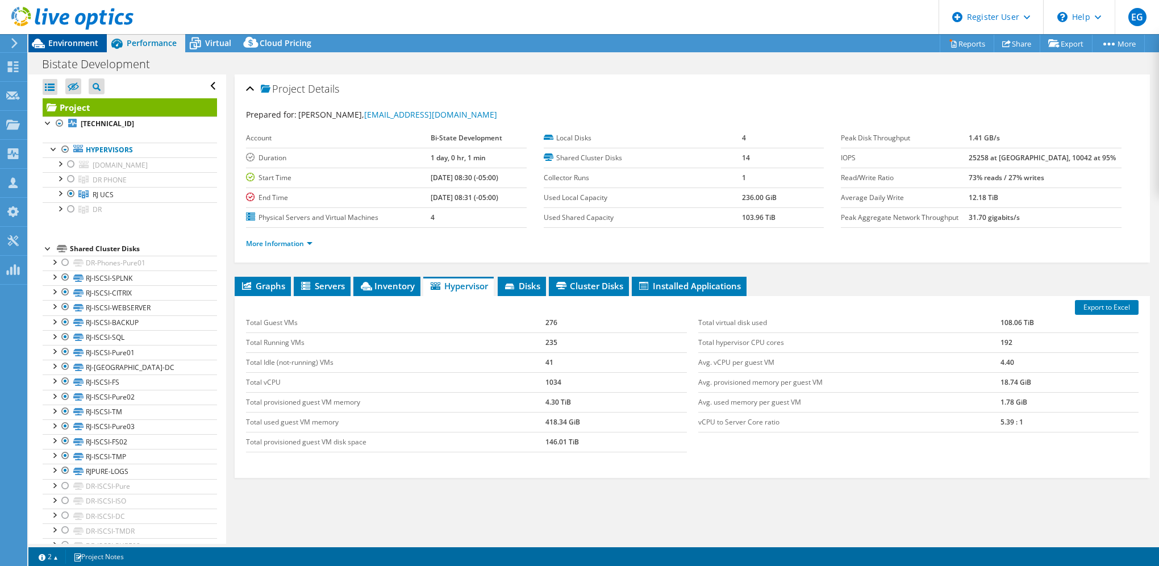
click at [75, 47] on span "Environment" at bounding box center [73, 42] width 50 height 11
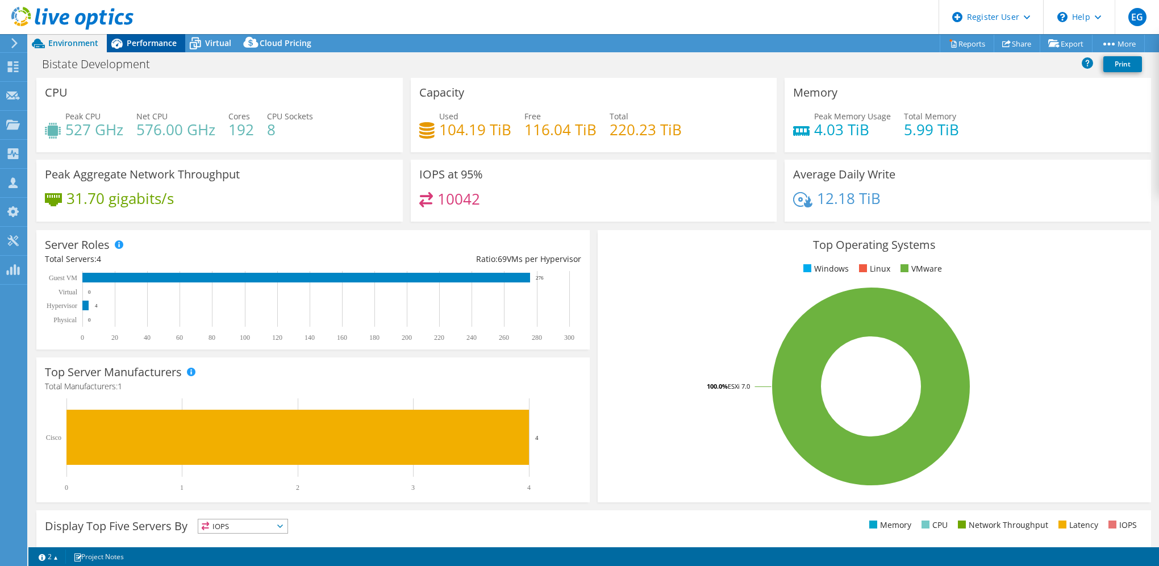
click at [155, 43] on span "Performance" at bounding box center [152, 42] width 50 height 11
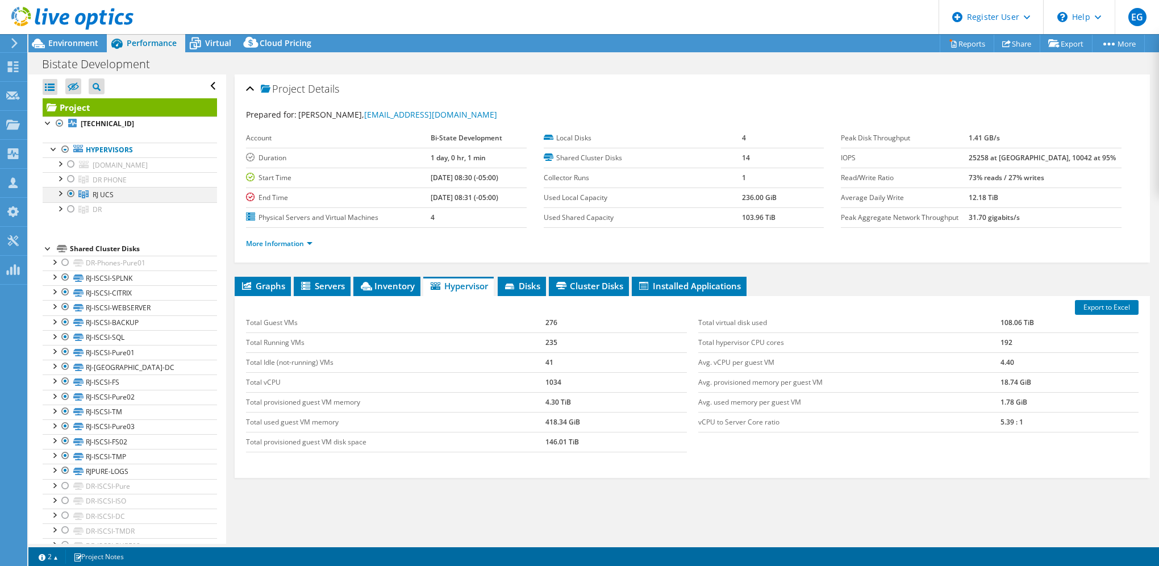
click at [63, 192] on div at bounding box center [59, 192] width 11 height 11
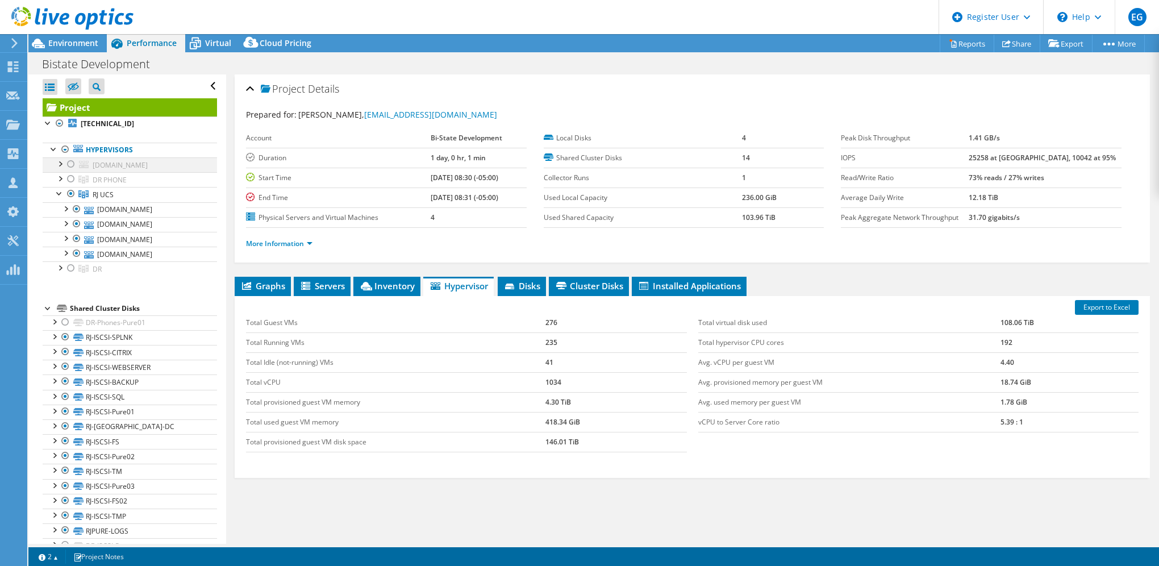
click at [67, 164] on div at bounding box center [70, 164] width 11 height 14
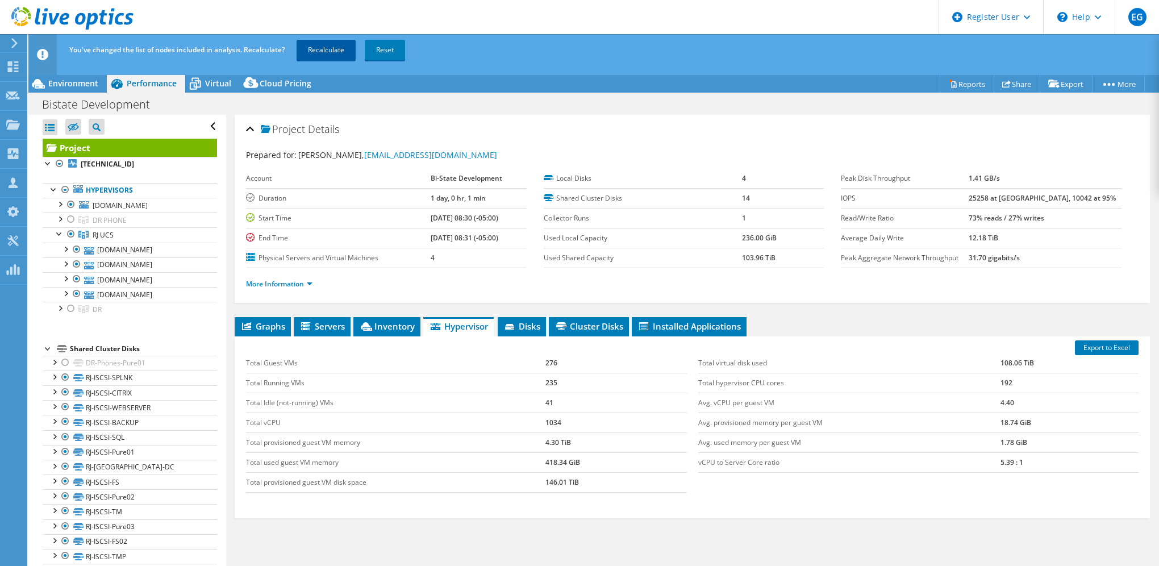
click at [326, 52] on link "Recalculate" at bounding box center [325, 50] width 59 height 20
click at [65, 80] on span "Environment" at bounding box center [73, 83] width 50 height 11
